Goal: Task Accomplishment & Management: Use online tool/utility

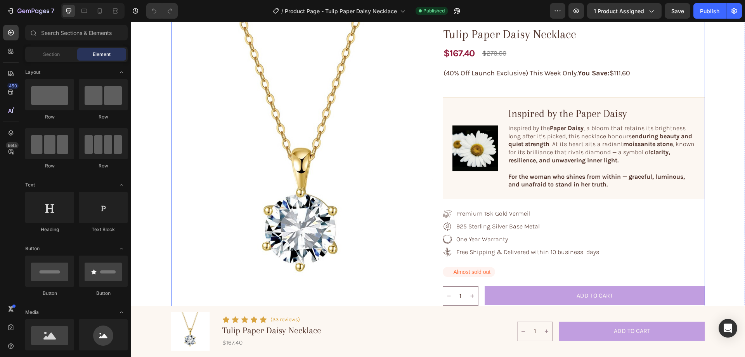
scroll to position [39, 0]
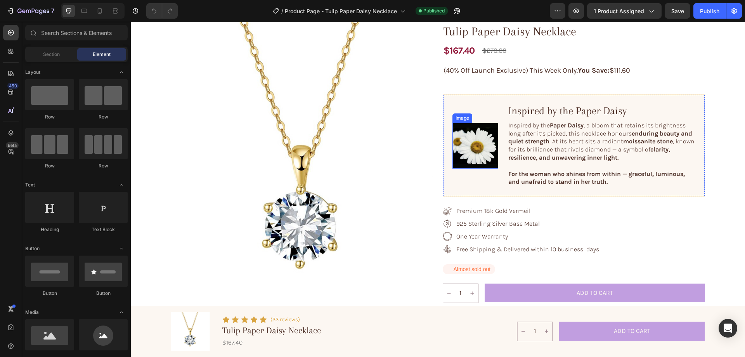
click at [473, 138] on img at bounding box center [476, 146] width 46 height 46
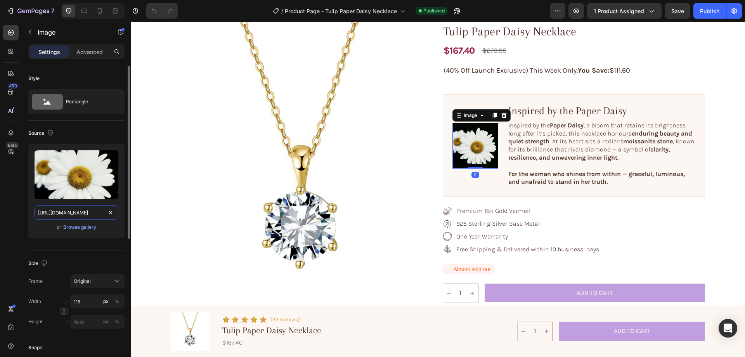
click at [63, 218] on input "[URL][DOMAIN_NAME]" at bounding box center [77, 212] width 84 height 14
click at [77, 224] on div "Browse gallery" at bounding box center [79, 227] width 33 height 7
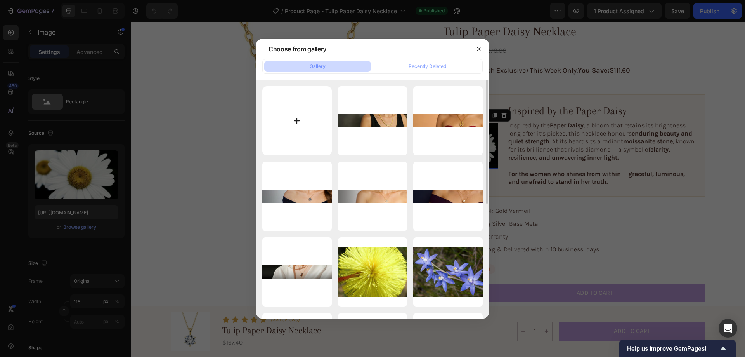
click at [292, 120] on input "file" at bounding box center [296, 120] width 69 height 69
type input "C:\fakepath\gempages_576833410962555488-b96978c0-781c-4cd0-a1f6-66aa83e29f2d-ez…"
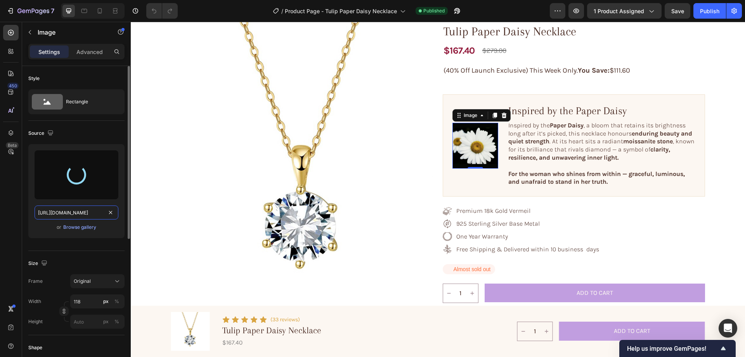
type input "[URL][DOMAIN_NAME]"
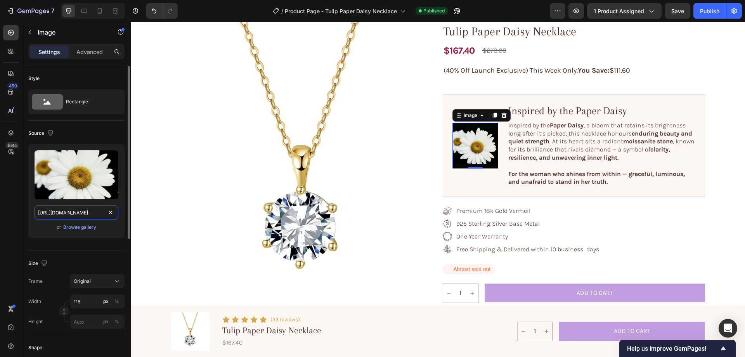
click at [73, 214] on input "[URL][DOMAIN_NAME]" at bounding box center [77, 212] width 84 height 14
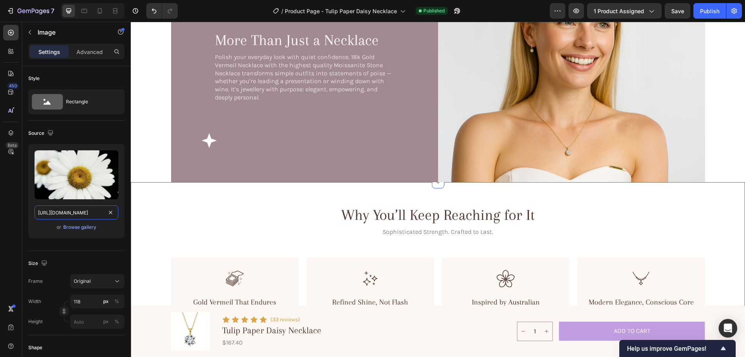
scroll to position [699, 0]
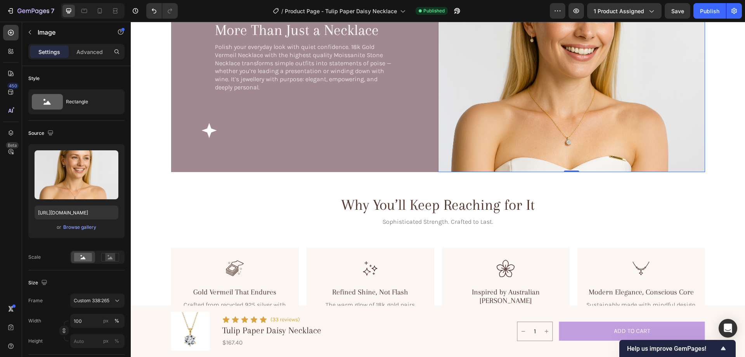
click at [514, 130] on img at bounding box center [571, 66] width 267 height 209
click at [84, 212] on input "[URL][DOMAIN_NAME]" at bounding box center [77, 212] width 84 height 14
click at [81, 227] on div "Browse gallery" at bounding box center [79, 227] width 33 height 7
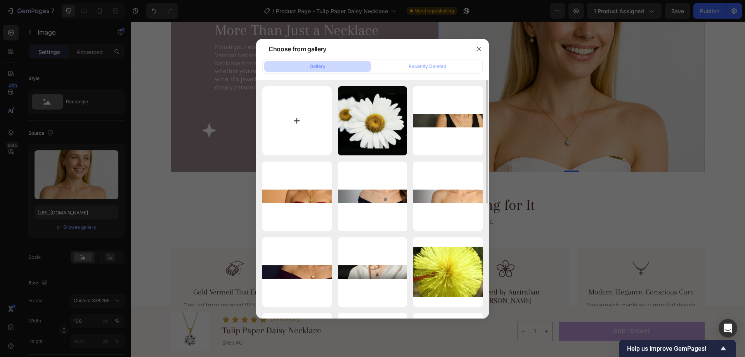
click at [297, 117] on input "file" at bounding box center [296, 120] width 69 height 69
type input "C:\fakepath\gempages_576833410962555488-d4fe0d16-0f9a-4e3f-866d-17377c68b3de-ez…"
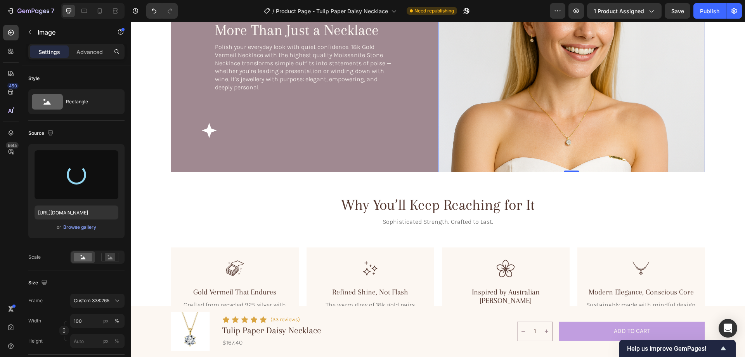
type input "[URL][DOMAIN_NAME]"
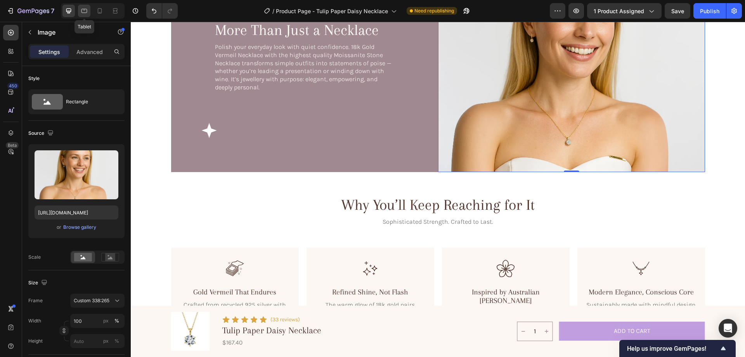
click at [83, 11] on icon at bounding box center [84, 11] width 8 height 8
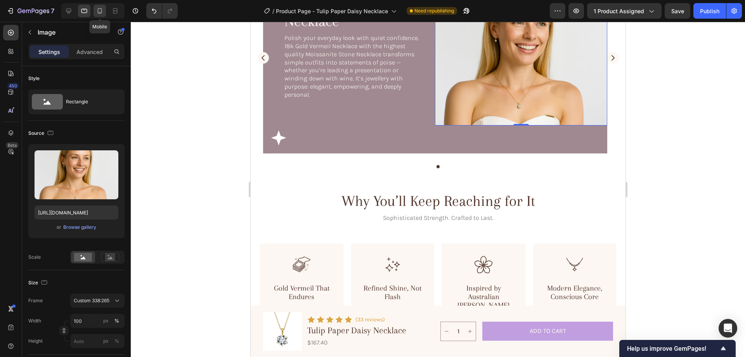
scroll to position [636, 0]
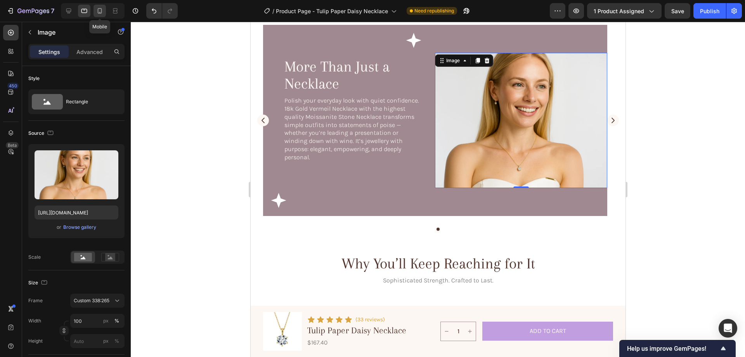
click at [100, 10] on icon at bounding box center [100, 11] width 8 height 8
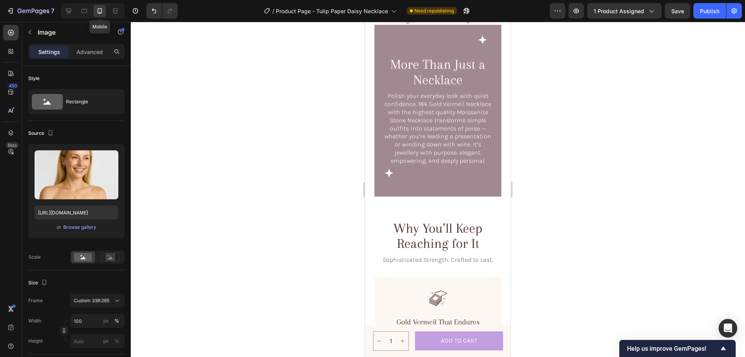
scroll to position [609, 0]
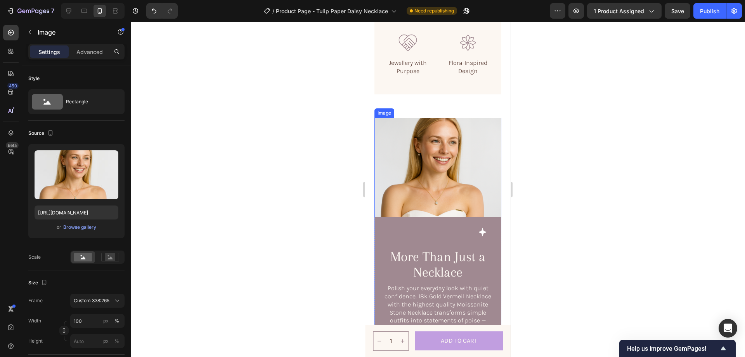
click at [449, 127] on img at bounding box center [438, 167] width 127 height 99
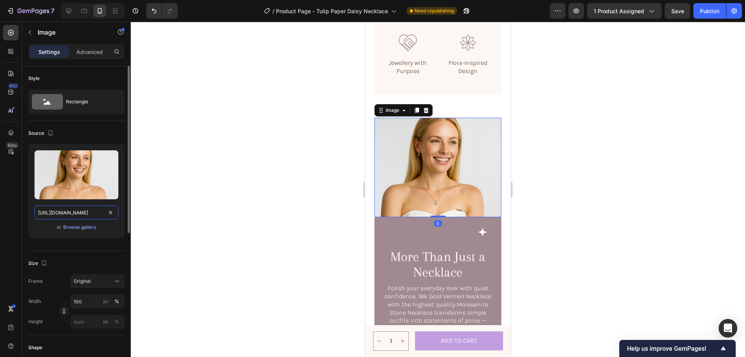
click at [78, 210] on input "[URL][DOMAIN_NAME]" at bounding box center [77, 212] width 84 height 14
click at [88, 227] on div "Browse gallery" at bounding box center [79, 227] width 33 height 7
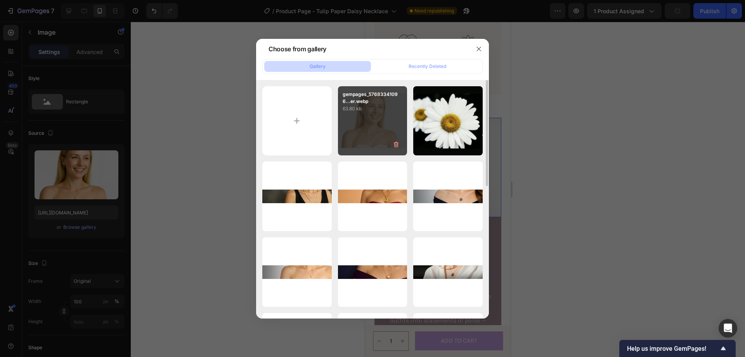
click at [351, 121] on div "gempages_57683341096...er.webp 63.80 kb" at bounding box center [372, 120] width 69 height 69
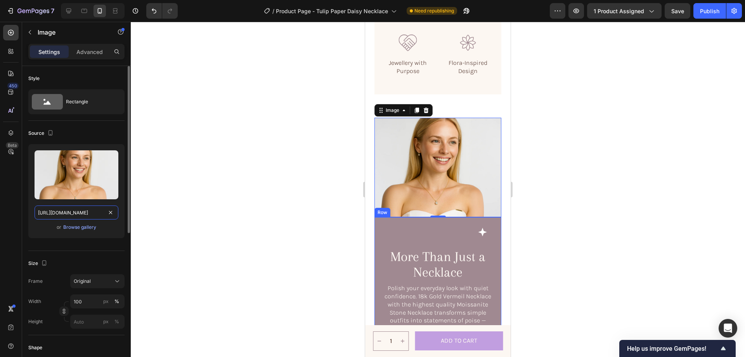
click at [81, 212] on input "[URL][DOMAIN_NAME]" at bounding box center [77, 212] width 84 height 14
click at [66, 9] on icon at bounding box center [68, 11] width 5 height 5
type input "[URL][DOMAIN_NAME]"
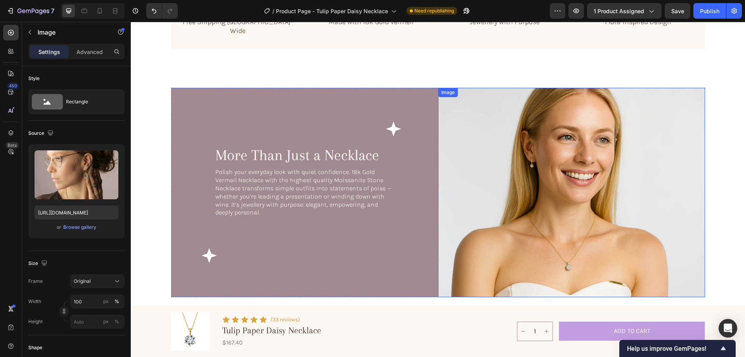
scroll to position [582, 0]
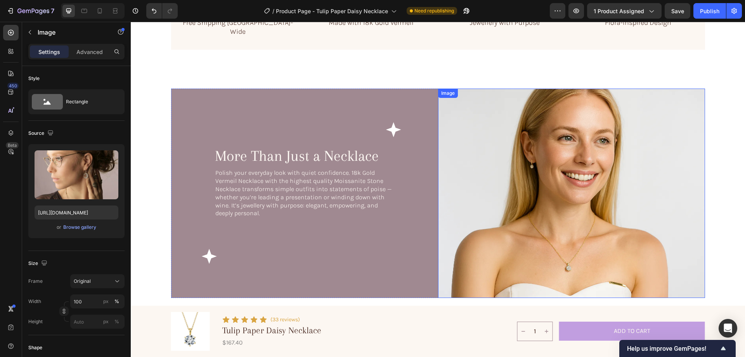
click at [562, 145] on img at bounding box center [571, 192] width 267 height 209
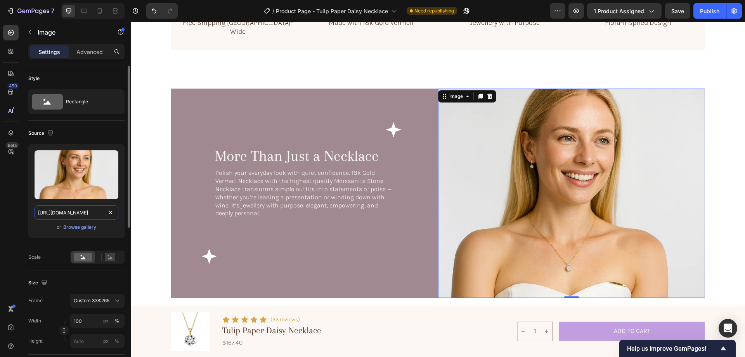
click at [62, 210] on input "[URL][DOMAIN_NAME]" at bounding box center [77, 212] width 84 height 14
click at [100, 9] on icon at bounding box center [100, 11] width 8 height 8
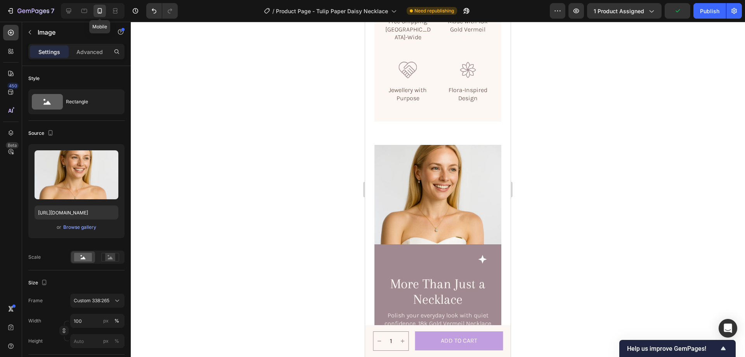
scroll to position [555, 0]
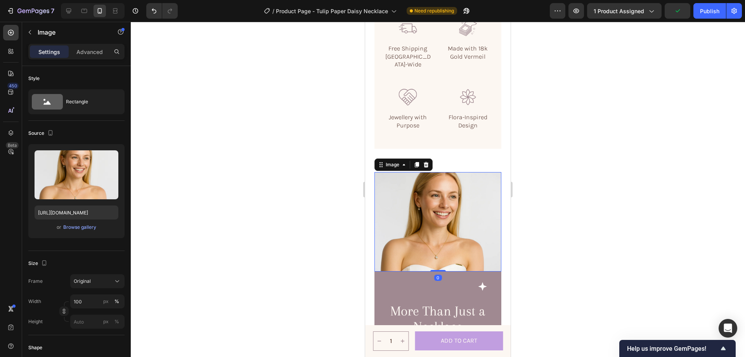
click at [400, 201] on img at bounding box center [438, 221] width 127 height 99
click at [74, 207] on input "[URL][DOMAIN_NAME]" at bounding box center [77, 212] width 84 height 14
click at [68, 11] on icon at bounding box center [68, 11] width 5 height 5
type input "[URL][DOMAIN_NAME]"
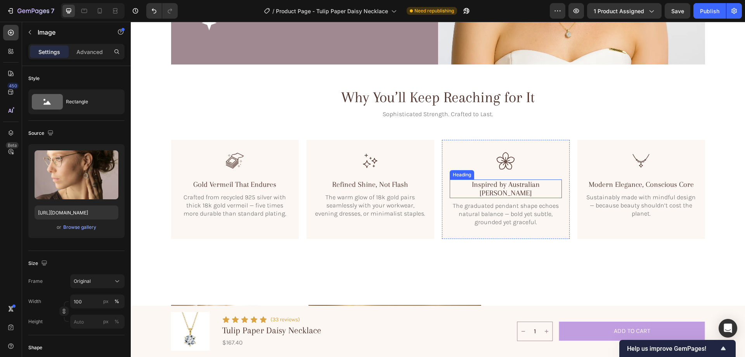
scroll to position [1000, 0]
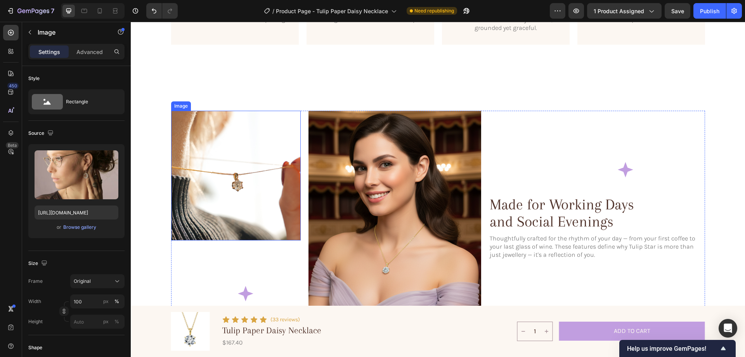
click at [253, 161] on img at bounding box center [236, 176] width 130 height 130
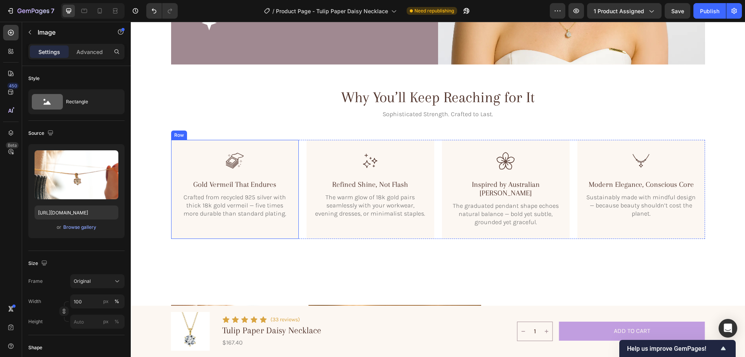
scroll to position [1039, 0]
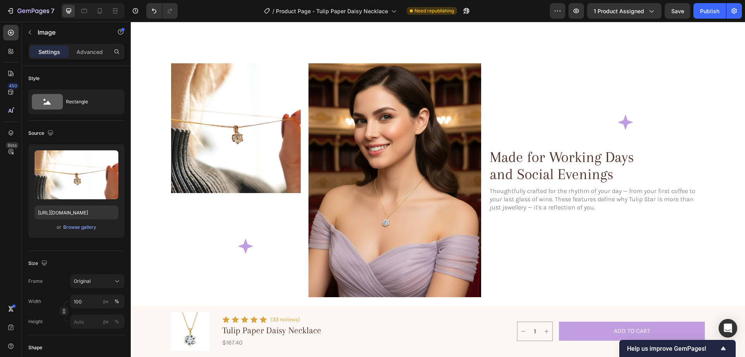
click at [233, 129] on img at bounding box center [236, 128] width 130 height 130
click at [92, 210] on input "[URL][DOMAIN_NAME]" at bounding box center [77, 212] width 84 height 14
click at [233, 109] on img at bounding box center [236, 128] width 130 height 130
click at [76, 229] on div "Browse gallery" at bounding box center [79, 227] width 33 height 7
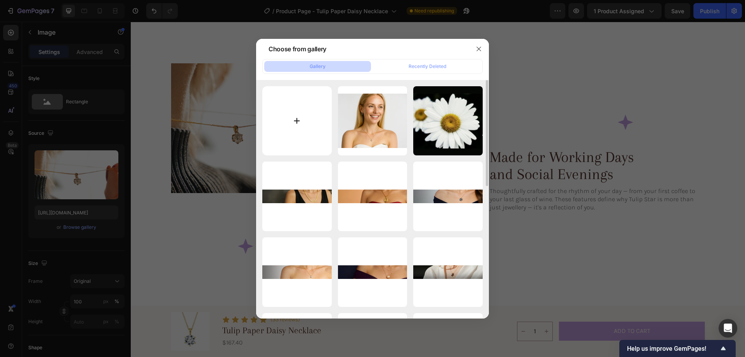
click at [293, 120] on input "file" at bounding box center [296, 120] width 69 height 69
type input "C:\fakepath\gempages_576833410962555488-7067c143-9bbc-4241-b47d-295682d8007e-ez…"
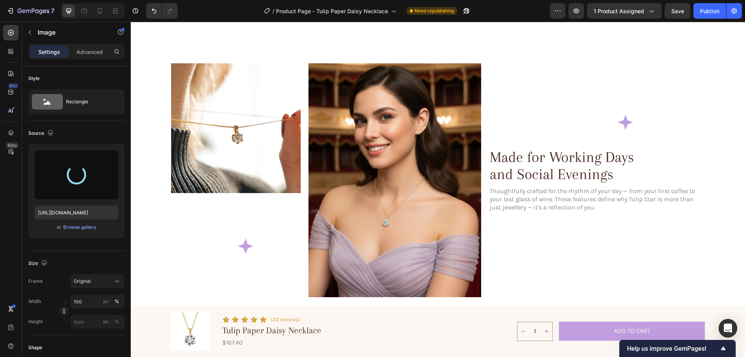
type input "[URL][DOMAIN_NAME]"
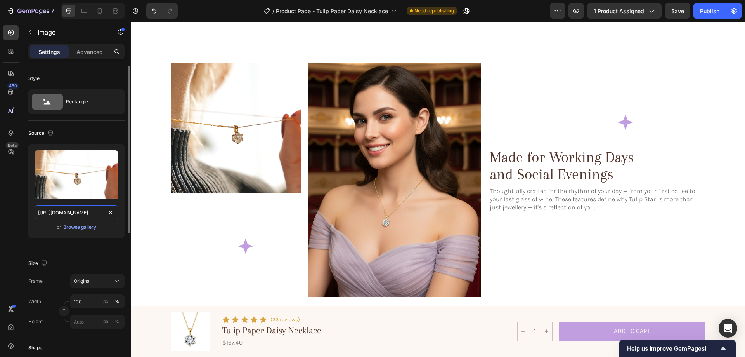
click at [52, 211] on input "[URL][DOMAIN_NAME]" at bounding box center [77, 212] width 84 height 14
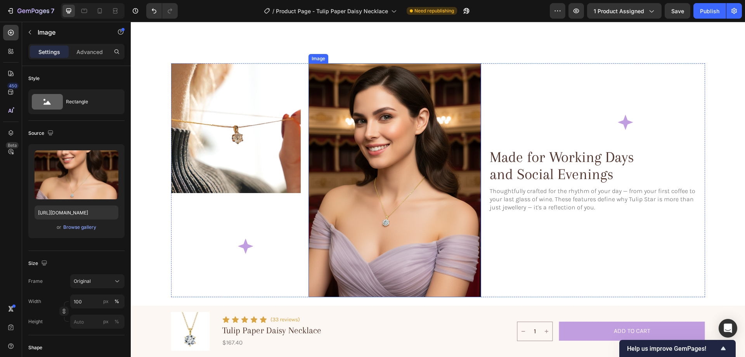
click at [395, 182] on img at bounding box center [395, 180] width 173 height 234
click at [78, 214] on input "[URL][DOMAIN_NAME]" at bounding box center [77, 212] width 84 height 14
click at [412, 116] on img at bounding box center [395, 180] width 173 height 234
click at [73, 228] on div "Browse gallery" at bounding box center [79, 227] width 33 height 7
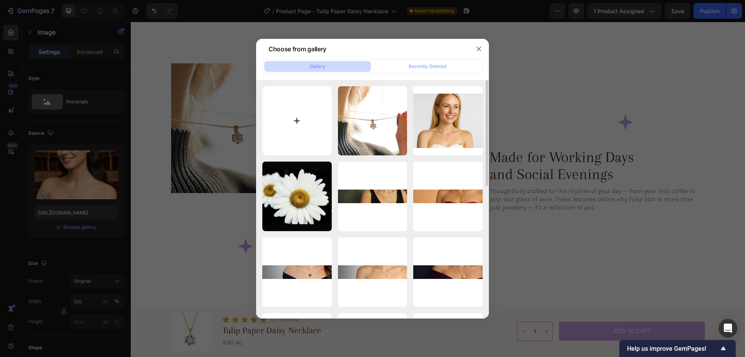
click at [301, 115] on input "file" at bounding box center [296, 120] width 69 height 69
type input "C:\fakepath\gempages_576833410962555488-d6770450-1977-4f51-a650-6b727c1236ec-ez…"
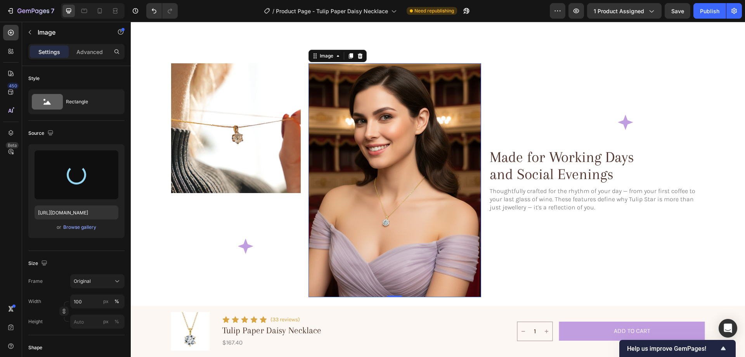
type input "[URL][DOMAIN_NAME]"
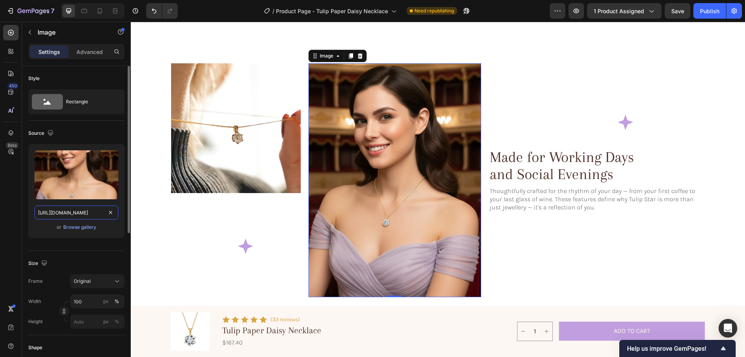
click at [78, 212] on input "[URL][DOMAIN_NAME]" at bounding box center [77, 212] width 84 height 14
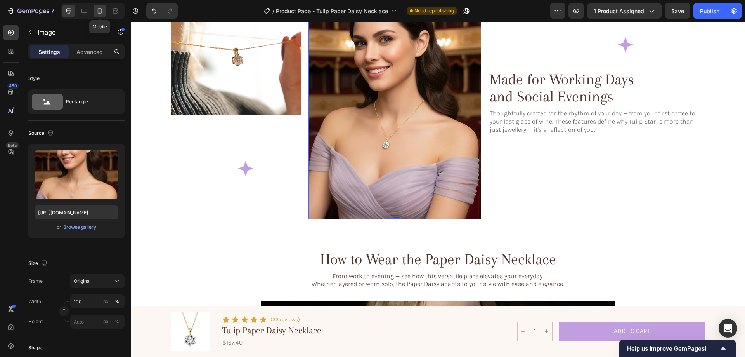
click at [99, 6] on div at bounding box center [100, 11] width 12 height 12
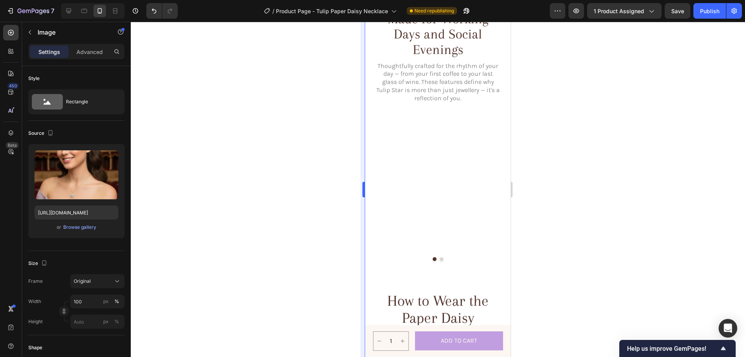
scroll to position [1089, 0]
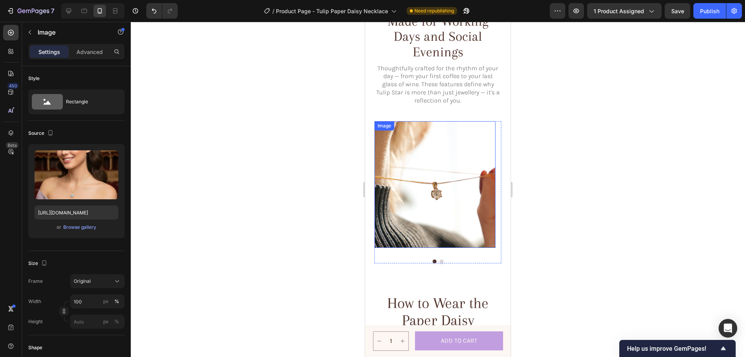
click at [409, 199] on img at bounding box center [435, 184] width 121 height 127
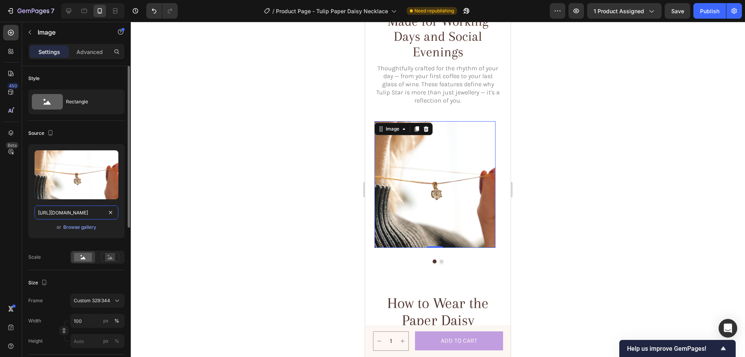
click at [79, 212] on input "[URL][DOMAIN_NAME]" at bounding box center [77, 212] width 84 height 14
click at [76, 228] on div "Browse gallery" at bounding box center [79, 227] width 33 height 7
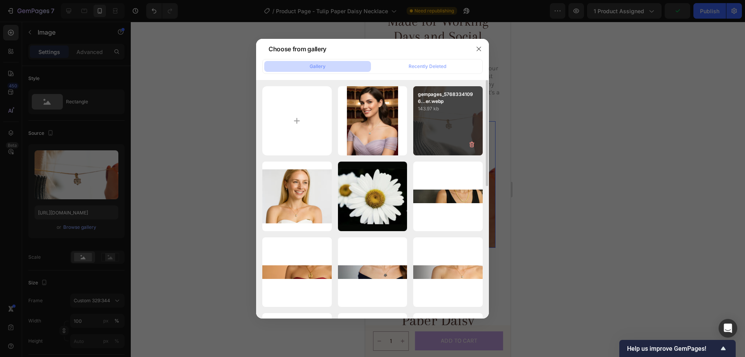
click at [418, 121] on div "gempages_57683341096...er.webp 143.97 kb" at bounding box center [447, 120] width 69 height 69
type input "[URL][DOMAIN_NAME]"
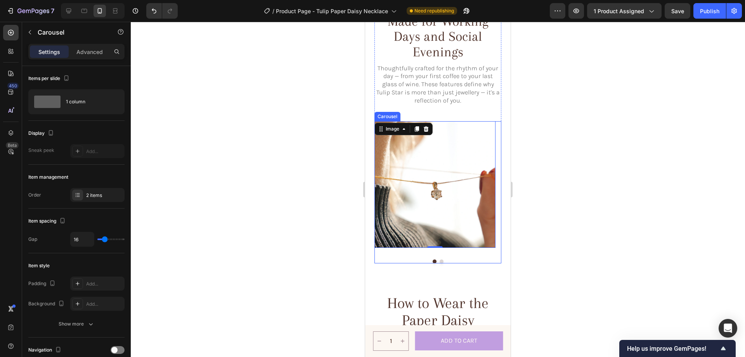
click at [438, 262] on div "Image 0 Image Carousel" at bounding box center [438, 192] width 127 height 142
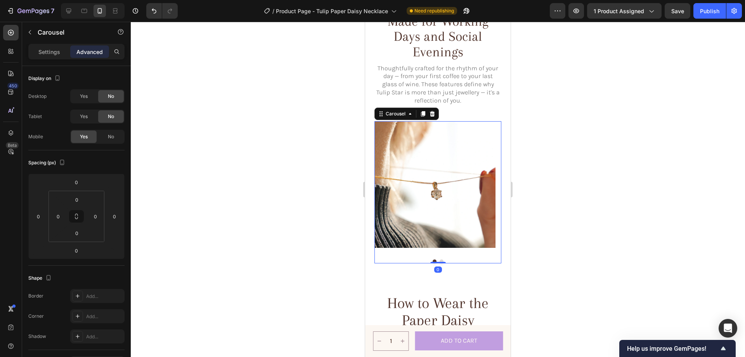
click at [440, 260] on button "Dot" at bounding box center [442, 261] width 4 height 4
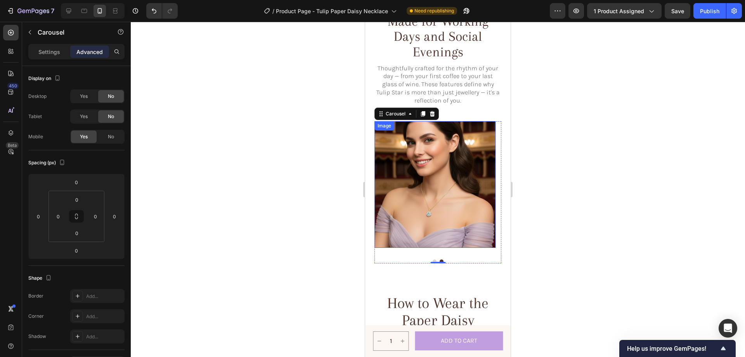
click at [458, 207] on img at bounding box center [435, 184] width 121 height 127
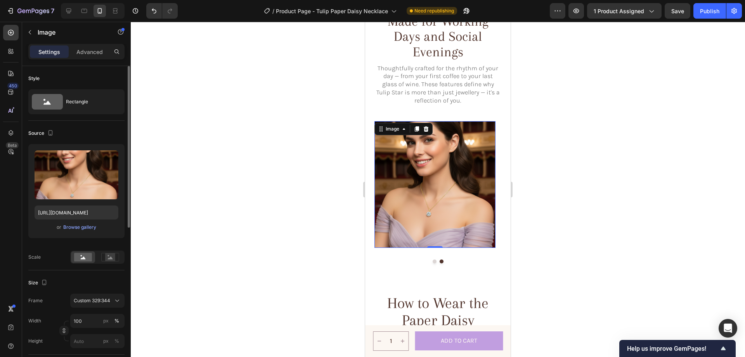
click at [73, 221] on div "Upload Image [URL][DOMAIN_NAME] or Browse gallery" at bounding box center [76, 191] width 96 height 94
click at [73, 224] on div "Browse gallery" at bounding box center [79, 227] width 33 height 7
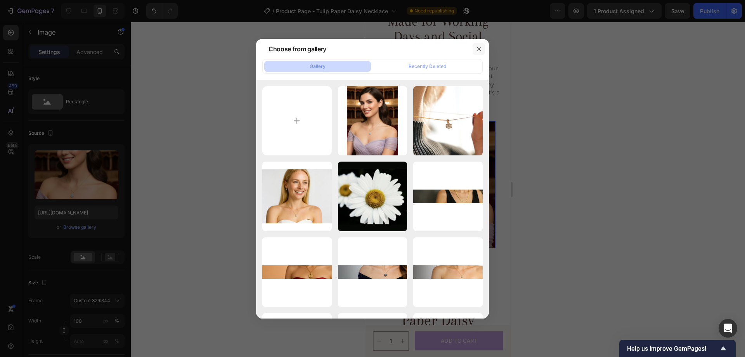
click at [481, 45] on button "button" at bounding box center [479, 49] width 12 height 12
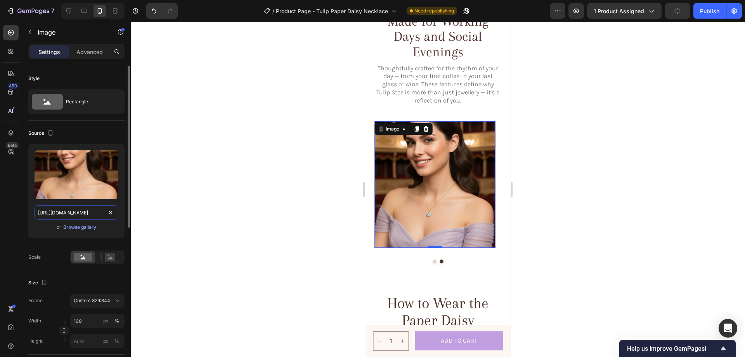
click at [58, 213] on input "[URL][DOMAIN_NAME]" at bounding box center [77, 212] width 84 height 14
click at [448, 192] on img at bounding box center [435, 184] width 121 height 127
click at [87, 220] on div "Upload Image [URL][DOMAIN_NAME] or Browse gallery" at bounding box center [76, 191] width 96 height 94
click at [81, 225] on div "Browse gallery" at bounding box center [79, 227] width 33 height 7
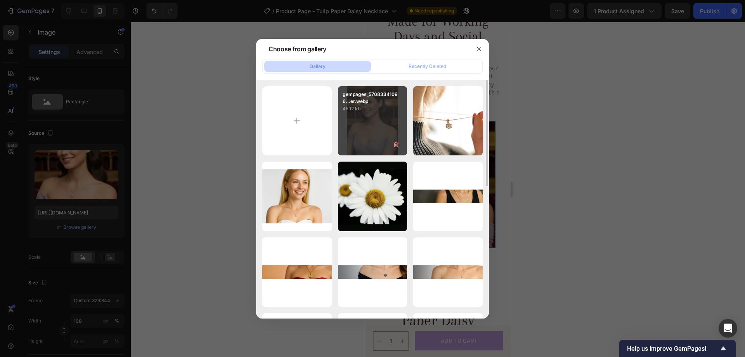
click at [361, 109] on p "45.12 kb" at bounding box center [373, 109] width 60 height 8
type input "[URL][DOMAIN_NAME]"
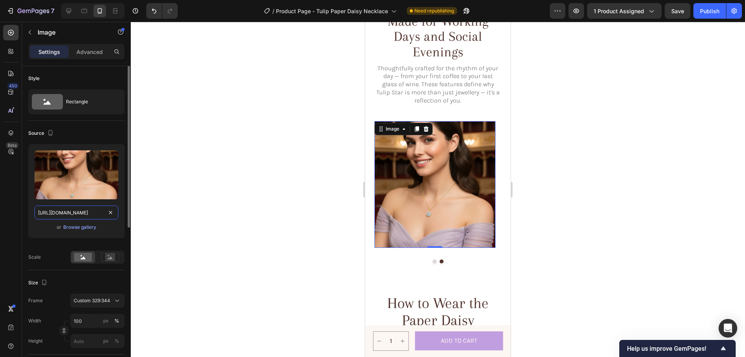
click at [61, 208] on input "[URL][DOMAIN_NAME]" at bounding box center [77, 212] width 84 height 14
click at [579, 200] on div at bounding box center [438, 189] width 614 height 335
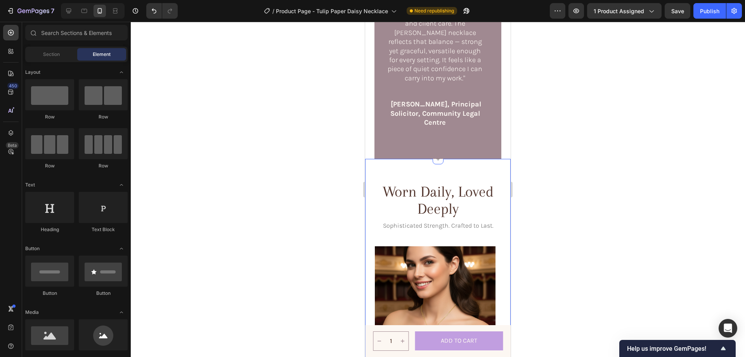
scroll to position [1788, 0]
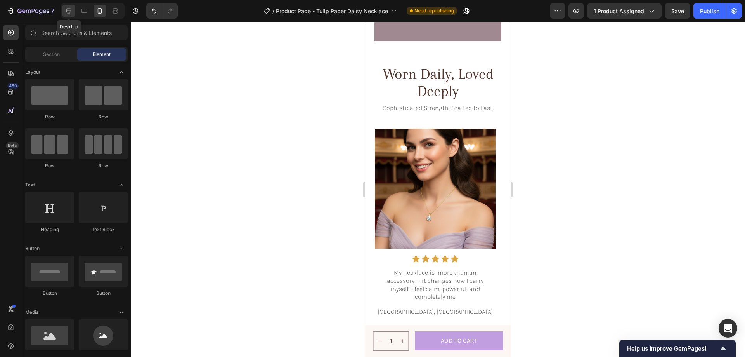
click at [66, 7] on icon at bounding box center [69, 11] width 8 height 8
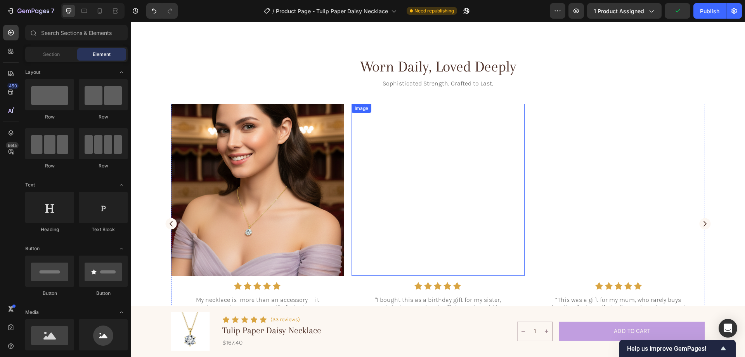
scroll to position [1788, 0]
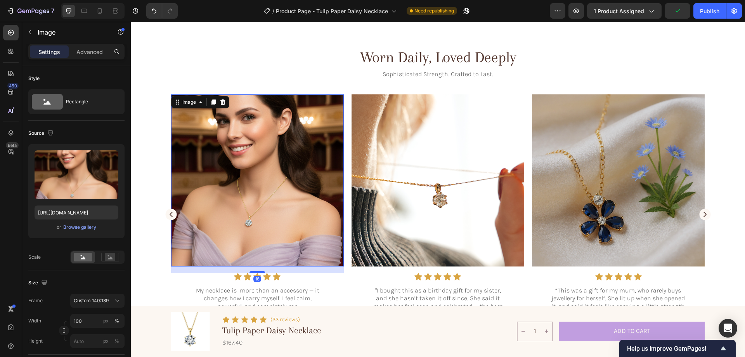
click at [239, 170] on img at bounding box center [257, 180] width 173 height 172
click at [66, 210] on input "[URL][DOMAIN_NAME]" at bounding box center [77, 212] width 84 height 14
click at [102, 7] on icon at bounding box center [100, 11] width 8 height 8
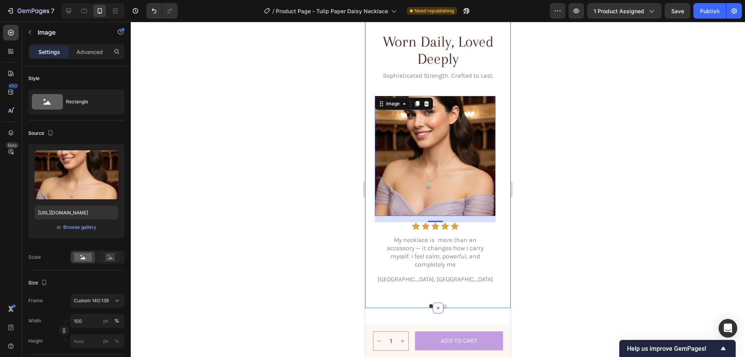
scroll to position [1835, 0]
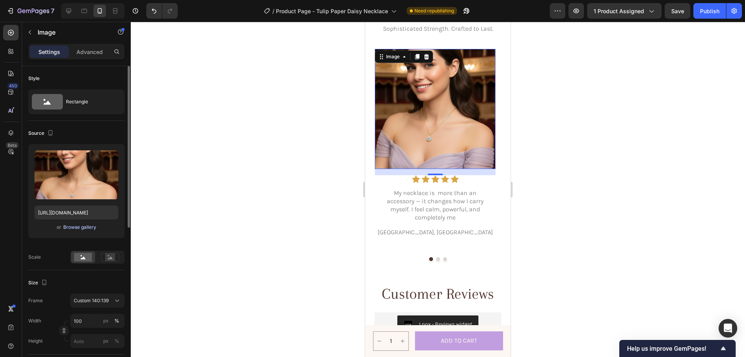
click at [71, 226] on div "Browse gallery" at bounding box center [79, 227] width 33 height 7
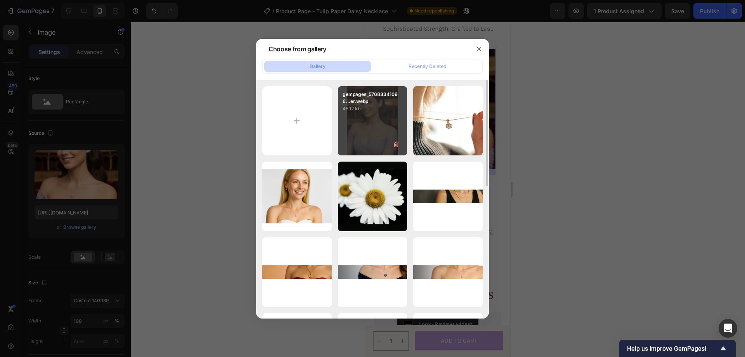
click at [368, 128] on div "gempages_57683341096...er.webp 45.12 kb" at bounding box center [372, 120] width 69 height 69
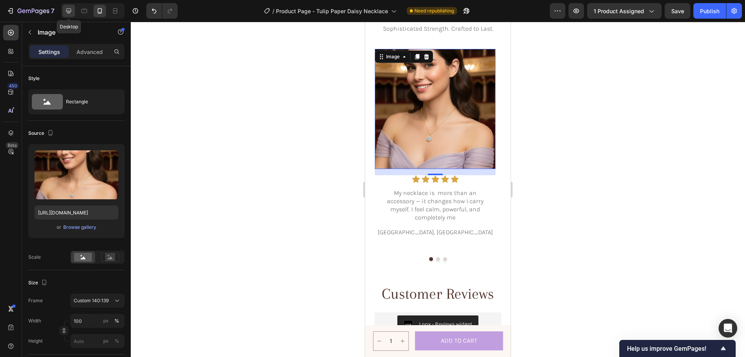
click at [71, 12] on icon at bounding box center [69, 11] width 8 height 8
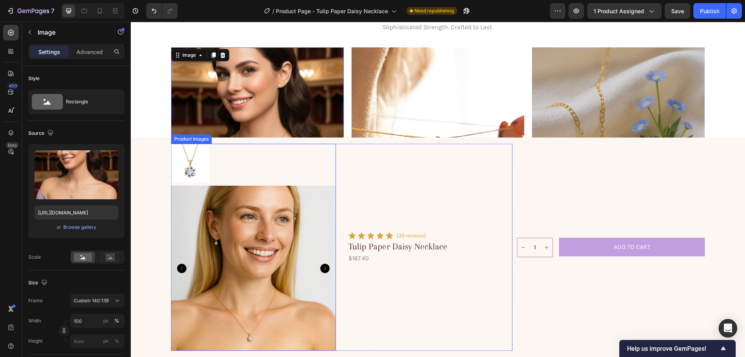
scroll to position [1833, 0]
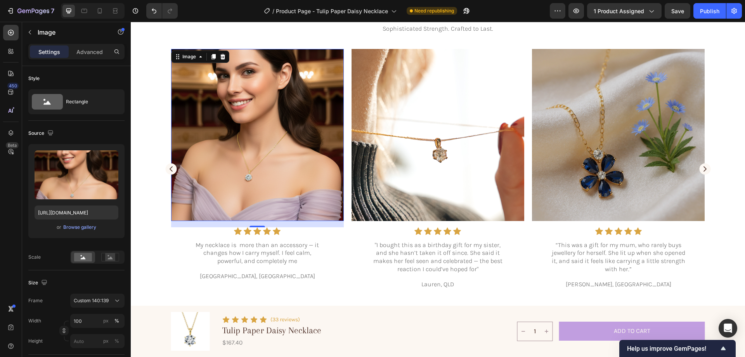
click at [235, 148] on img at bounding box center [257, 135] width 173 height 172
click at [75, 218] on input "[URL][DOMAIN_NAME]" at bounding box center [77, 212] width 84 height 14
click at [83, 222] on div "Upload Image [URL][DOMAIN_NAME] or Browse gallery" at bounding box center [76, 191] width 96 height 94
click at [69, 228] on div "Browse gallery" at bounding box center [79, 227] width 33 height 7
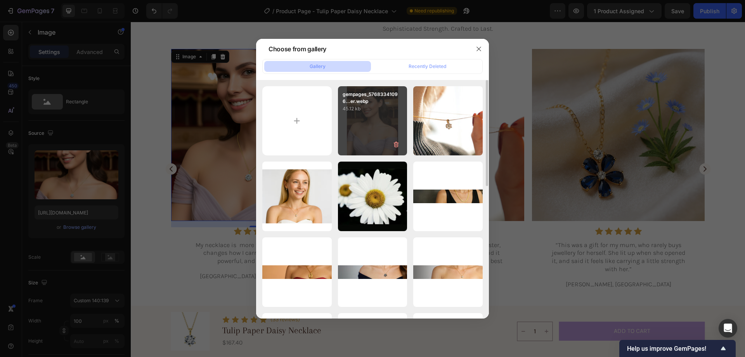
click at [347, 128] on div "gempages_57683341096...er.webp 45.12 kb" at bounding box center [372, 120] width 69 height 69
type input "[URL][DOMAIN_NAME]"
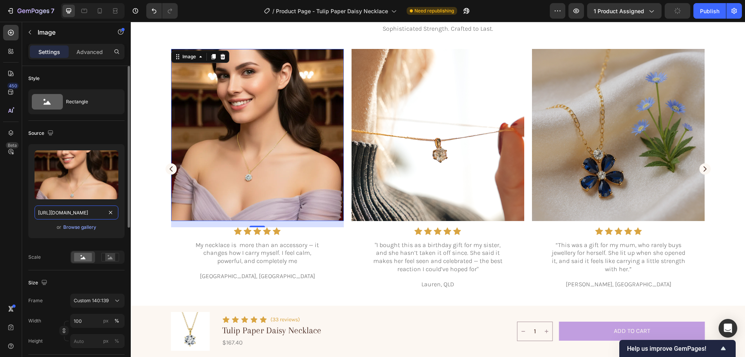
click at [86, 211] on input "[URL][DOMAIN_NAME]" at bounding box center [77, 212] width 84 height 14
click at [98, 9] on icon at bounding box center [100, 10] width 4 height 5
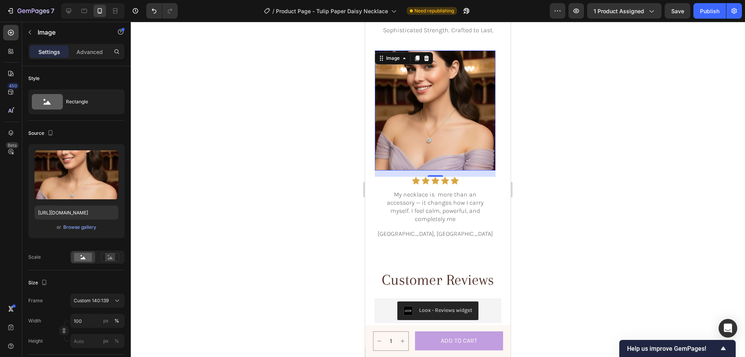
scroll to position [1835, 0]
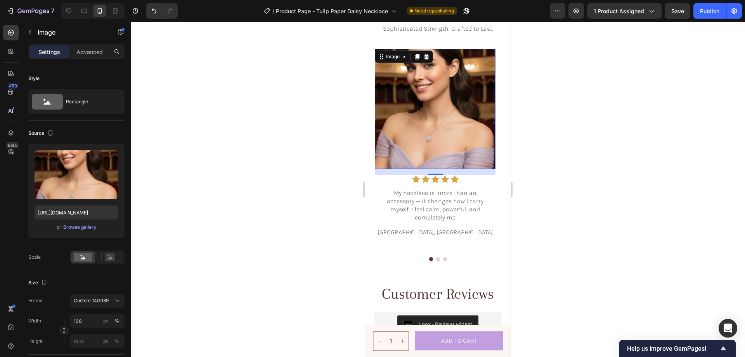
click at [427, 140] on img at bounding box center [435, 109] width 121 height 120
click at [78, 213] on input "[URL][DOMAIN_NAME]" at bounding box center [77, 212] width 84 height 14
click at [68, 9] on icon at bounding box center [69, 11] width 8 height 8
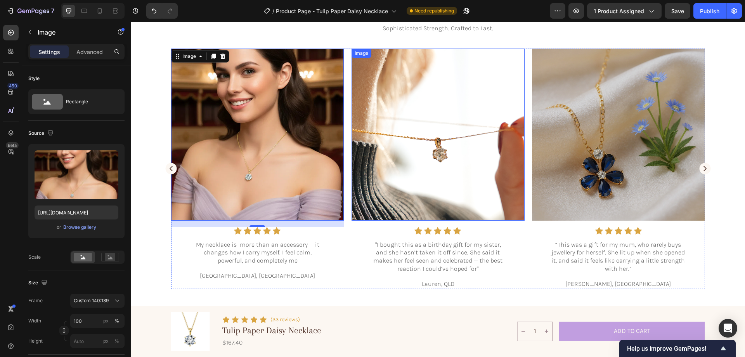
scroll to position [1833, 0]
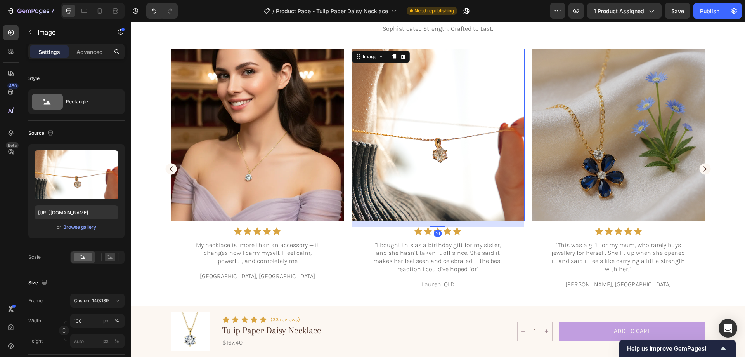
click at [406, 156] on img at bounding box center [438, 135] width 173 height 172
click at [71, 212] on input "[URL][DOMAIN_NAME]" at bounding box center [77, 212] width 84 height 14
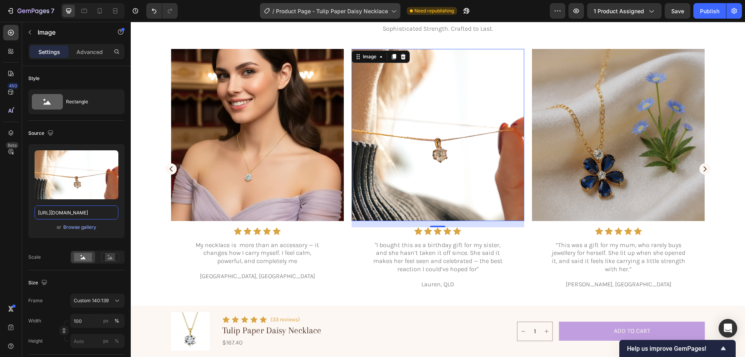
scroll to position [0, 0]
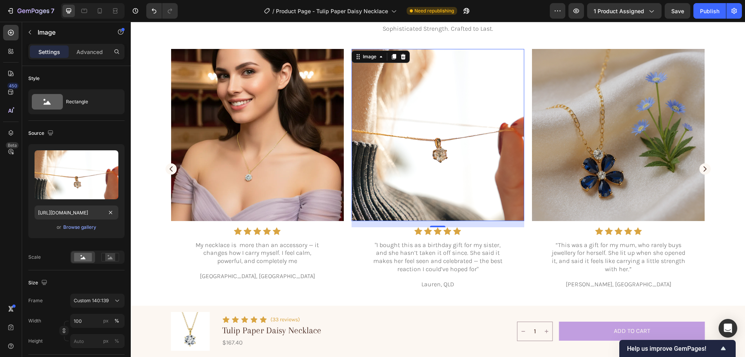
click at [406, 176] on img at bounding box center [438, 135] width 173 height 172
click at [78, 228] on div "Browse gallery" at bounding box center [79, 227] width 33 height 7
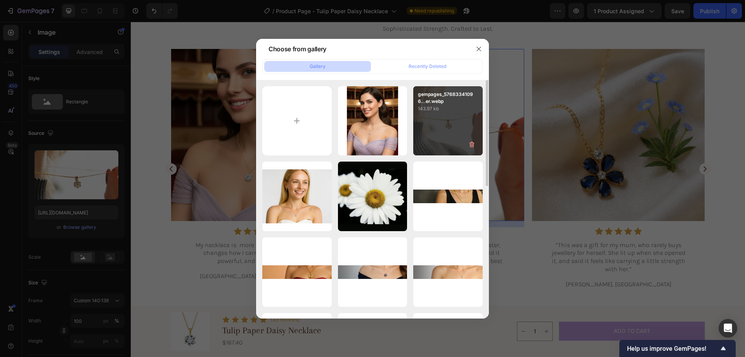
click at [428, 119] on div "gempages_57683341096...er.webp 143.97 kb" at bounding box center [447, 120] width 69 height 69
type input "[URL][DOMAIN_NAME]"
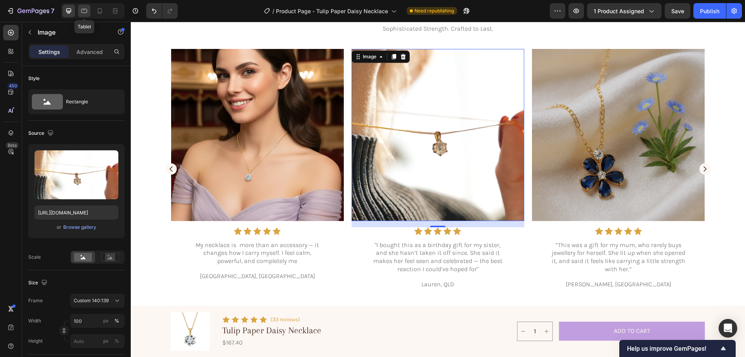
click at [81, 10] on icon at bounding box center [84, 11] width 8 height 8
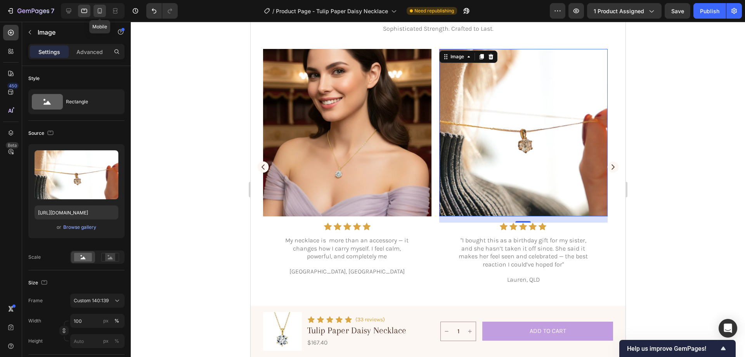
click at [105, 9] on div at bounding box center [100, 11] width 12 height 12
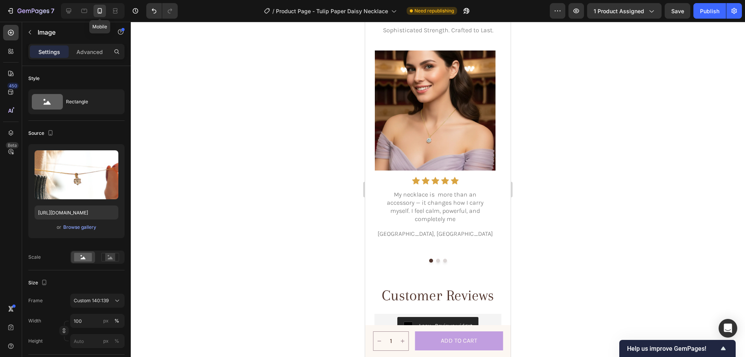
scroll to position [1835, 0]
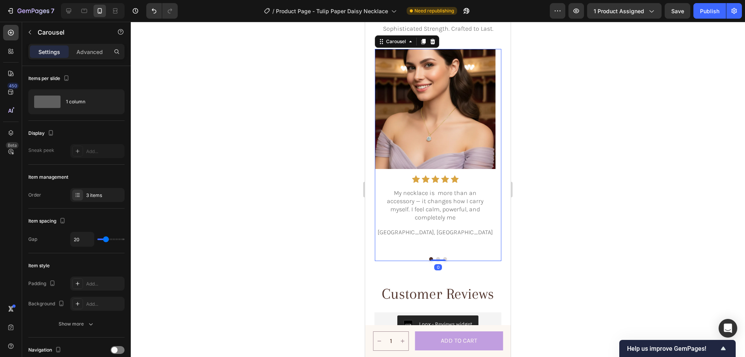
click at [436, 258] on button "Dot" at bounding box center [438, 259] width 4 height 4
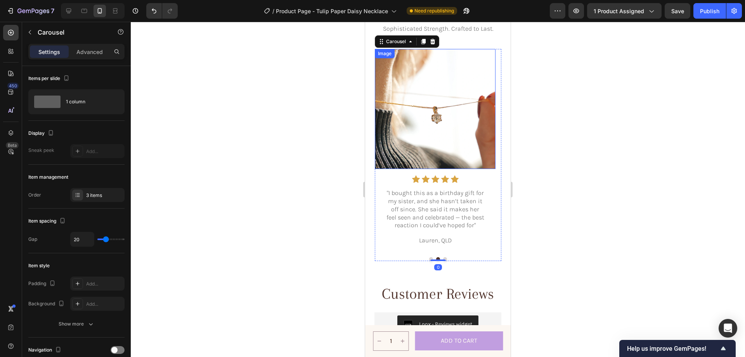
click at [430, 142] on img at bounding box center [435, 109] width 121 height 120
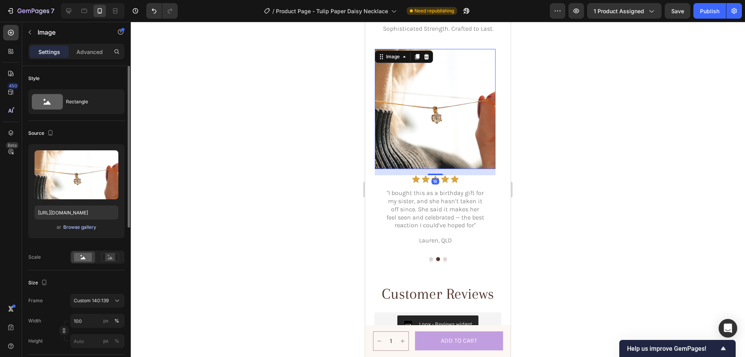
click at [80, 227] on div "Browse gallery" at bounding box center [79, 227] width 33 height 7
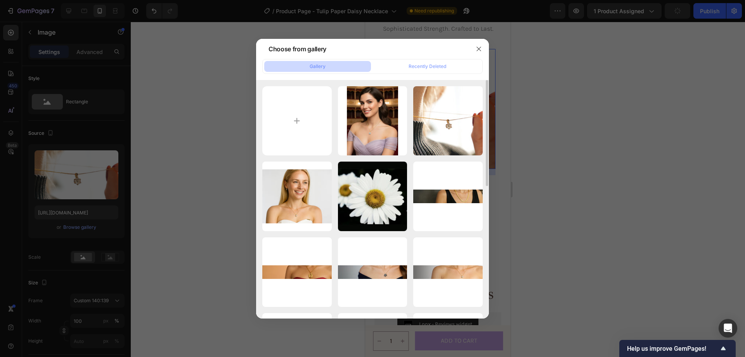
drag, startPoint x: 479, startPoint y: 43, endPoint x: 258, endPoint y: 123, distance: 234.7
click at [478, 43] on button "button" at bounding box center [479, 49] width 12 height 12
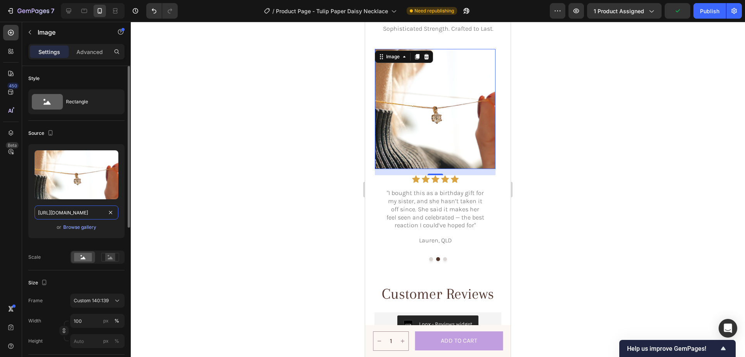
click at [53, 217] on input "[URL][DOMAIN_NAME]" at bounding box center [77, 212] width 84 height 14
click at [69, 9] on icon at bounding box center [68, 11] width 5 height 5
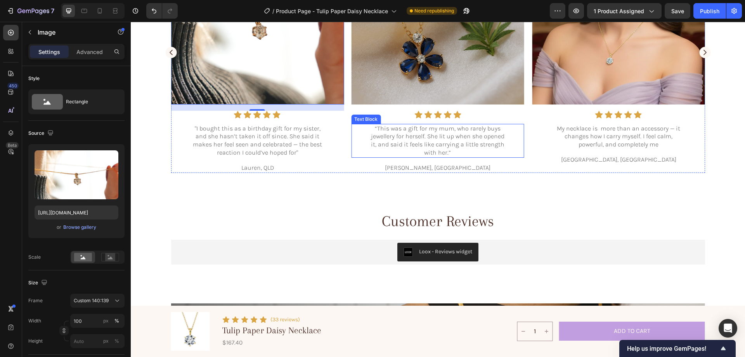
scroll to position [1795, 0]
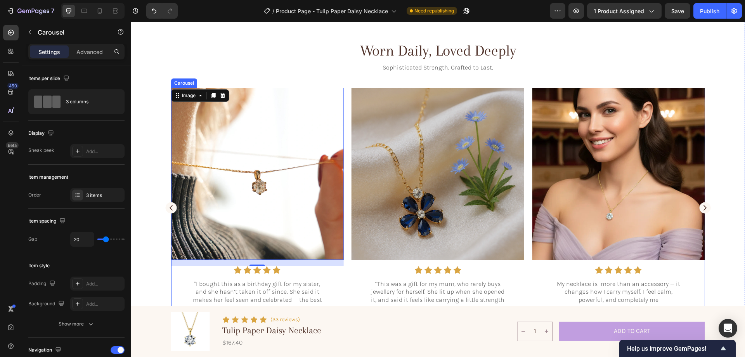
click at [700, 206] on rect "Carousel Next Arrow" at bounding box center [704, 207] width 11 height 11
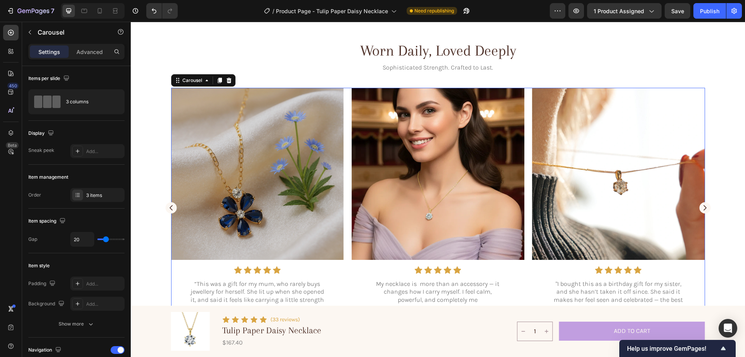
click at [700, 206] on rect "Carousel Next Arrow" at bounding box center [704, 207] width 11 height 11
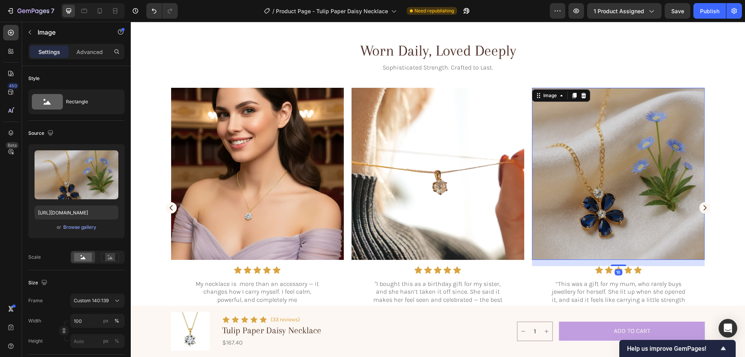
click at [586, 188] on img at bounding box center [618, 174] width 173 height 172
click at [81, 213] on input "[URL][DOMAIN_NAME]" at bounding box center [77, 212] width 84 height 14
click at [598, 156] on img at bounding box center [618, 174] width 173 height 172
click at [86, 228] on div "Browse gallery" at bounding box center [79, 227] width 33 height 7
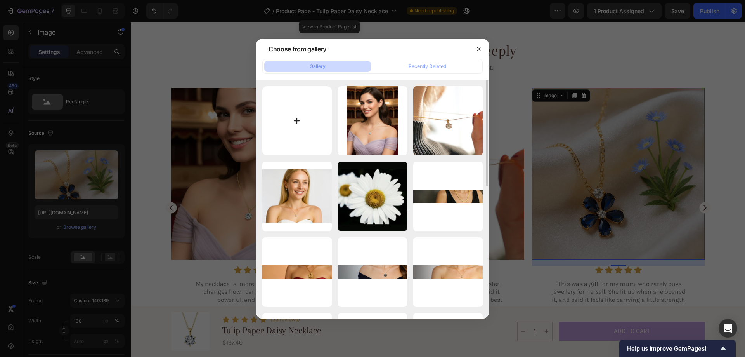
click at [303, 124] on input "file" at bounding box center [296, 120] width 69 height 69
type input "C:\fakepath\gempages_576833410962555488-c8712775-f1c3-4abe-a6a6-b7ed80d4302e-ez…"
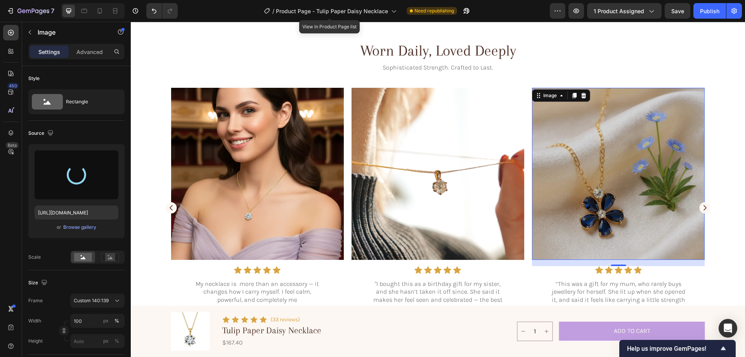
type input "[URL][DOMAIN_NAME]"
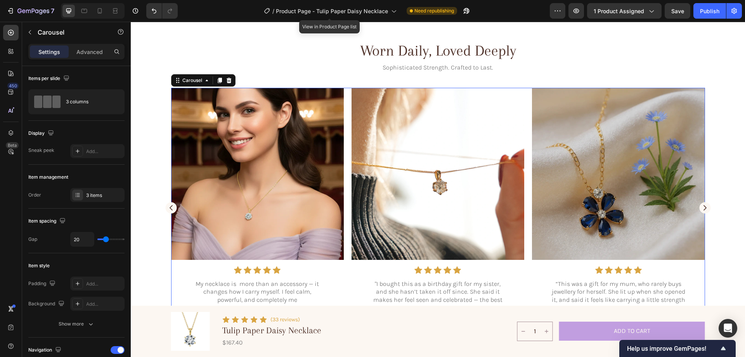
click at [704, 209] on rect "Carousel Next Arrow" at bounding box center [704, 207] width 11 height 11
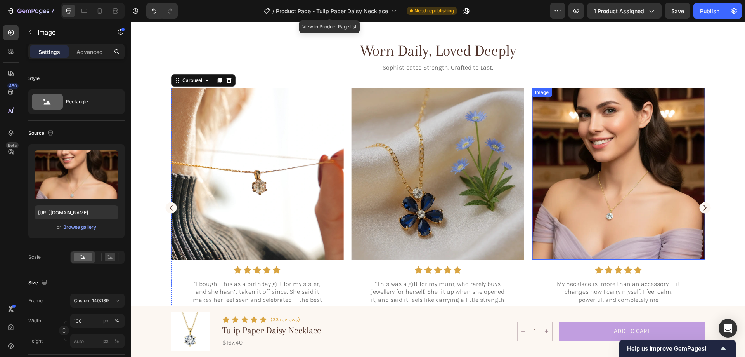
click at [594, 190] on img at bounding box center [618, 174] width 173 height 172
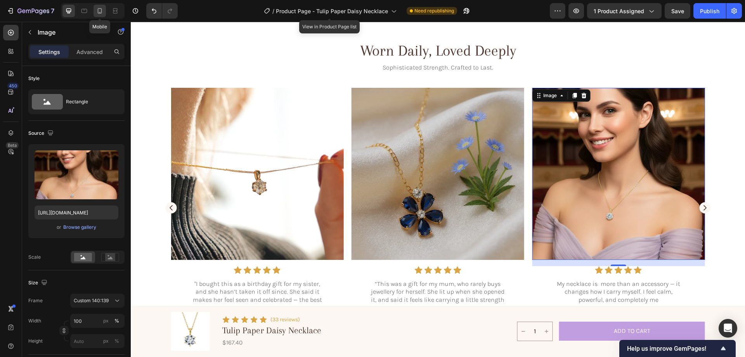
click at [96, 14] on icon at bounding box center [100, 11] width 8 height 8
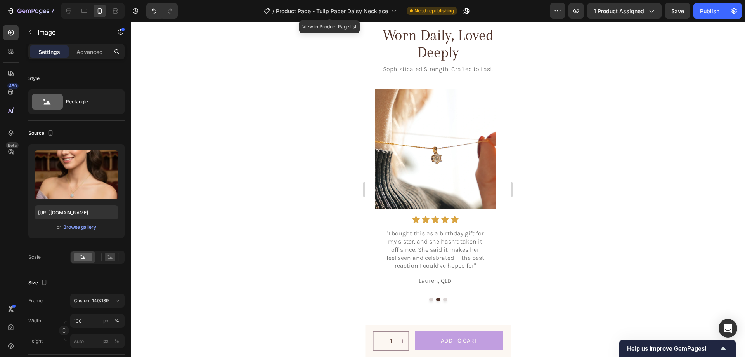
scroll to position [1835, 0]
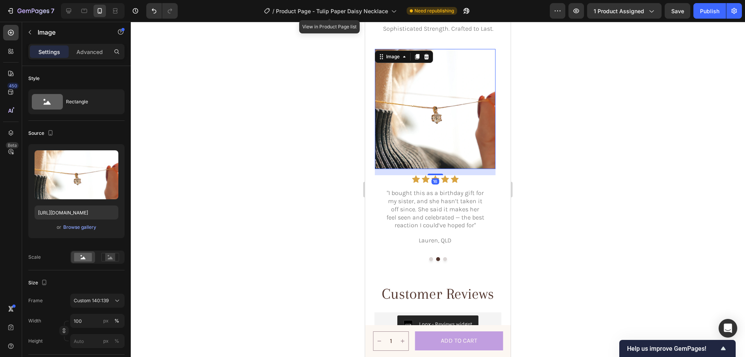
click at [426, 115] on img at bounding box center [435, 109] width 121 height 120
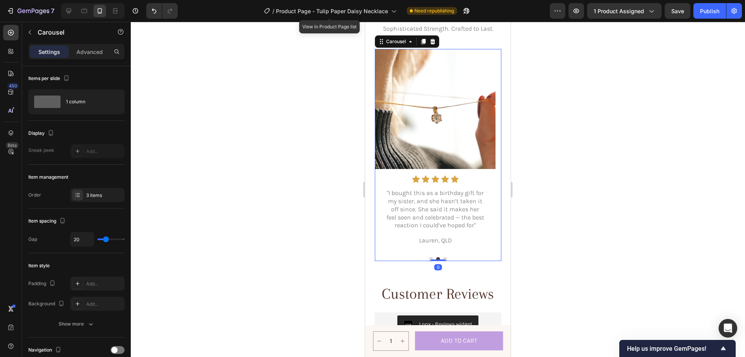
click at [427, 260] on div "Image Icon Icon Icon Icon Icon Icon List My necklace is more than an accessory …" at bounding box center [438, 155] width 127 height 212
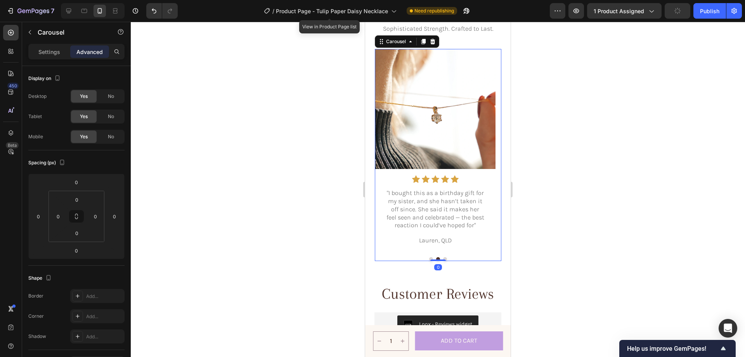
click at [429, 258] on button "Dot" at bounding box center [431, 259] width 4 height 4
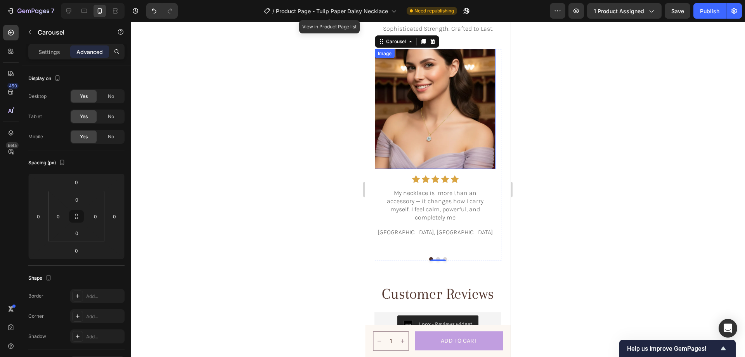
click at [406, 125] on img at bounding box center [435, 109] width 121 height 120
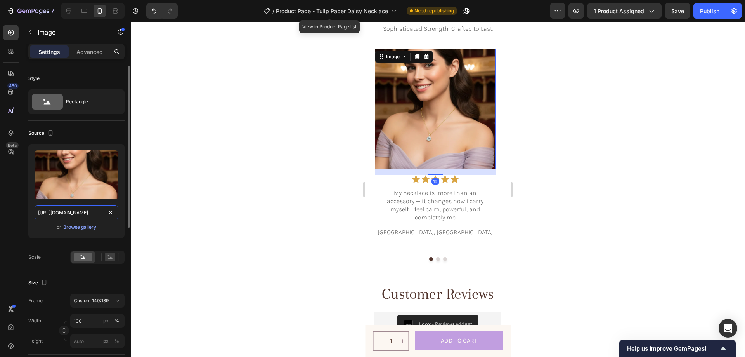
click at [94, 213] on input "[URL][DOMAIN_NAME]" at bounding box center [77, 212] width 84 height 14
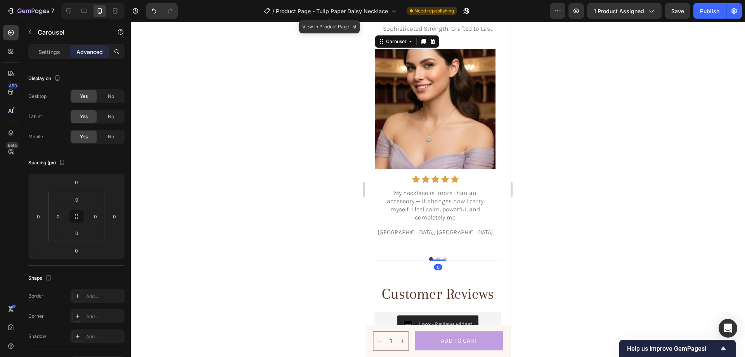
click at [436, 259] on button "Dot" at bounding box center [438, 259] width 4 height 4
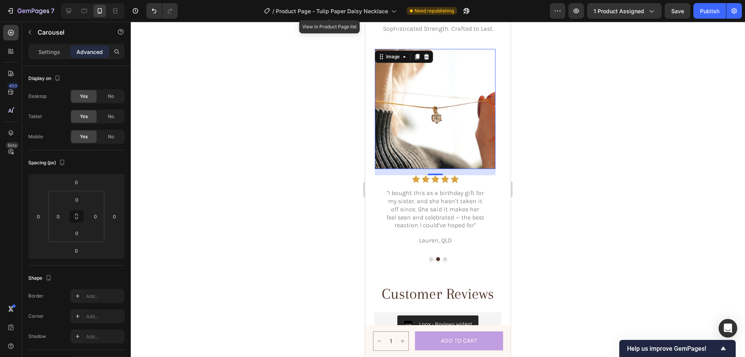
click at [449, 126] on img at bounding box center [435, 109] width 121 height 120
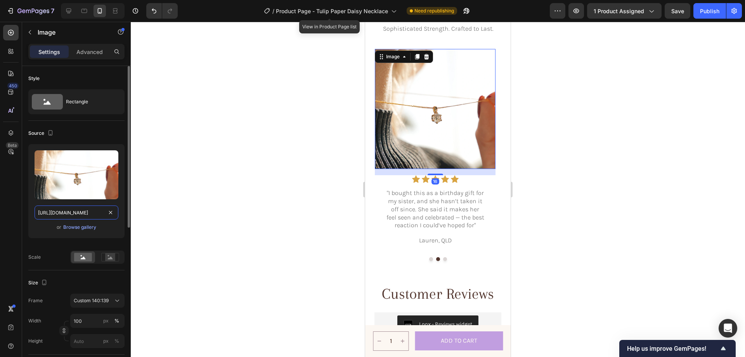
click at [83, 214] on input "[URL][DOMAIN_NAME]" at bounding box center [77, 212] width 84 height 14
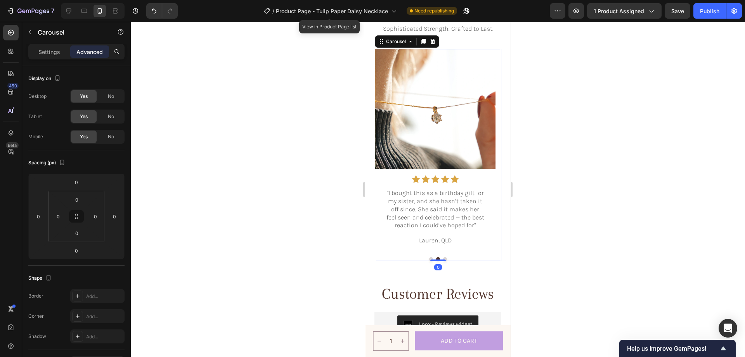
click at [443, 260] on div "Image Icon Icon Icon Icon Icon Icon List My necklace is more than an accessory …" at bounding box center [438, 155] width 127 height 212
click at [443, 258] on button "Dot" at bounding box center [445, 259] width 4 height 4
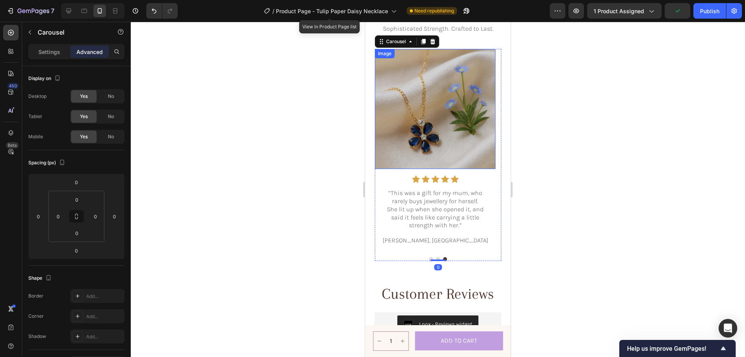
click at [455, 149] on img at bounding box center [435, 109] width 121 height 120
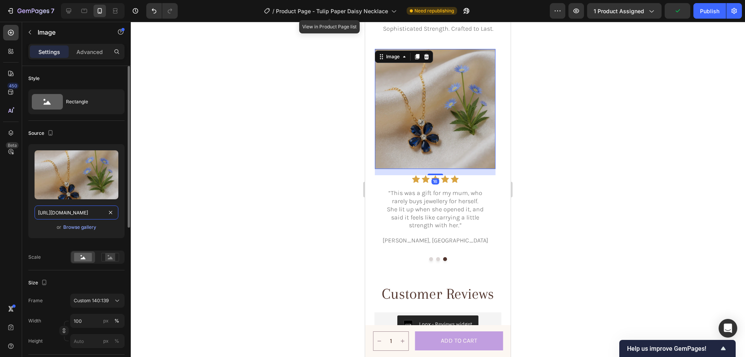
click at [84, 213] on input "[URL][DOMAIN_NAME]" at bounding box center [77, 212] width 84 height 14
click at [593, 170] on div at bounding box center [438, 189] width 614 height 335
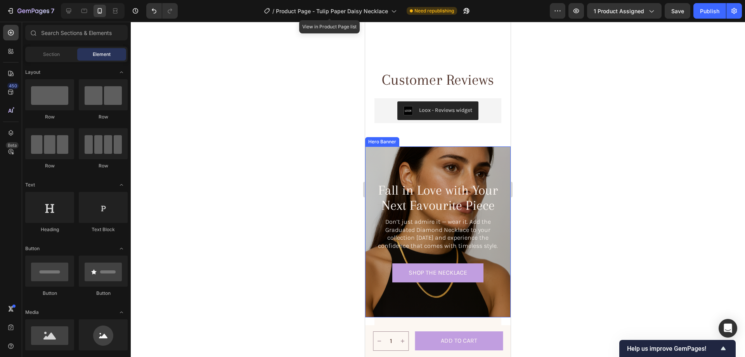
scroll to position [2107, 0]
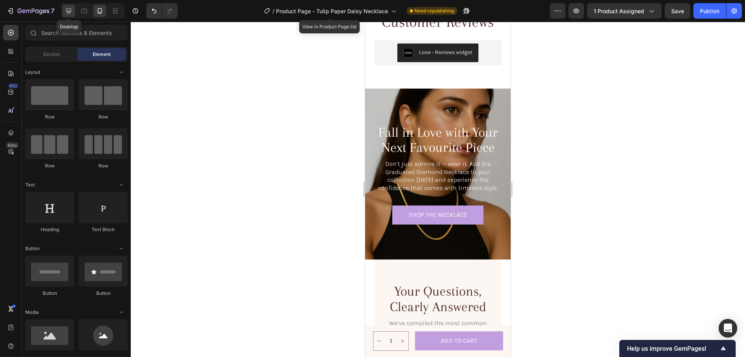
click at [71, 13] on icon at bounding box center [69, 11] width 8 height 8
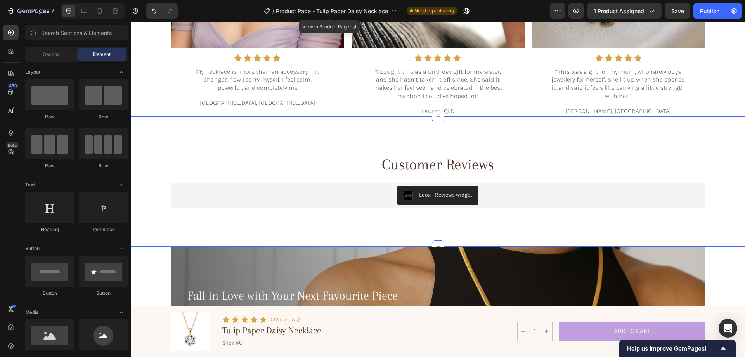
scroll to position [2107, 0]
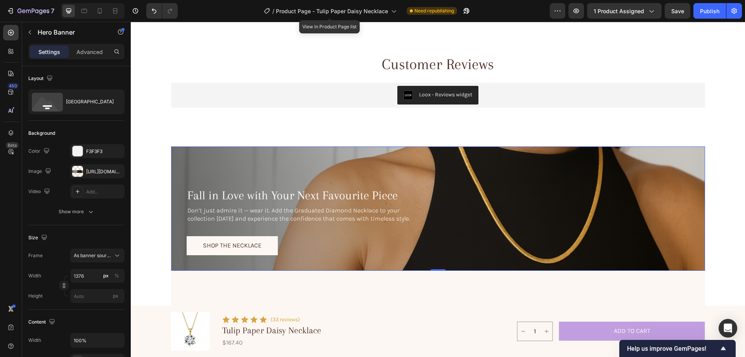
click at [480, 168] on div "Background Image" at bounding box center [438, 208] width 534 height 124
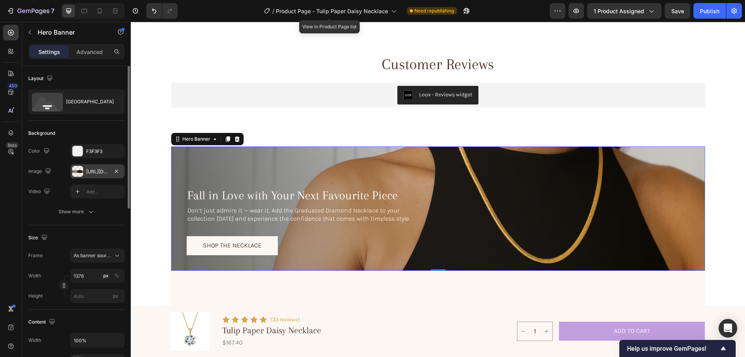
click at [97, 168] on div "[URL][DOMAIN_NAME]" at bounding box center [97, 171] width 23 height 7
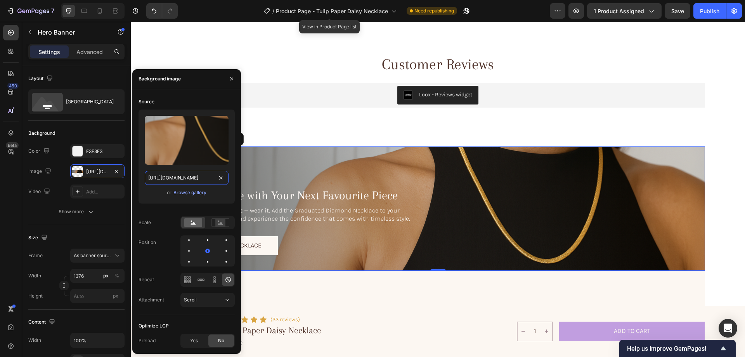
click at [164, 176] on input "[URL][DOMAIN_NAME]" at bounding box center [187, 178] width 84 height 14
click at [187, 192] on div "Browse gallery" at bounding box center [189, 192] width 33 height 7
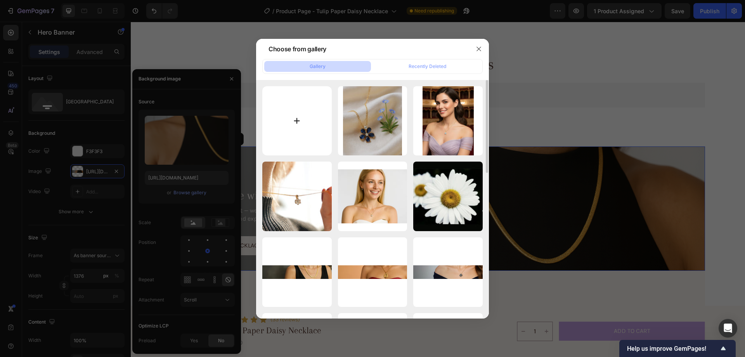
click at [284, 121] on input "file" at bounding box center [296, 120] width 69 height 69
type input "C:\fakepath\gempages_576833410962555488-c5799a65-23f9-46a2-abee-6d263a15f9ab-ez…"
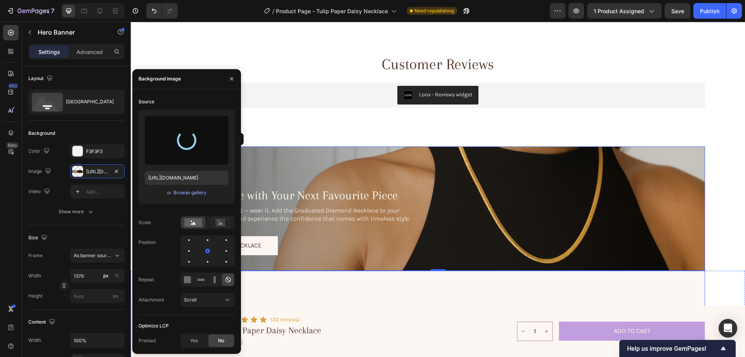
type input "[URL][DOMAIN_NAME]"
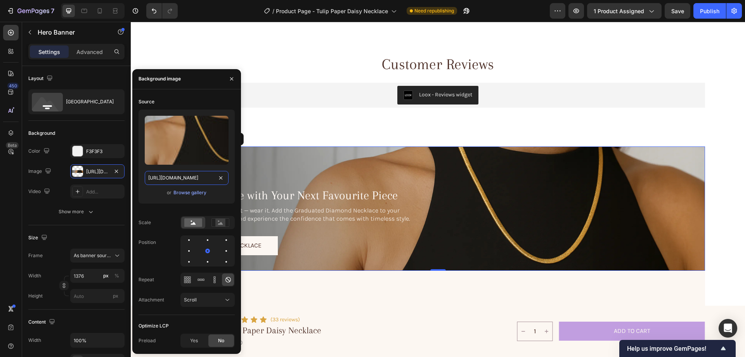
scroll to position [0, 243]
click at [231, 80] on icon "button" at bounding box center [232, 79] width 6 height 6
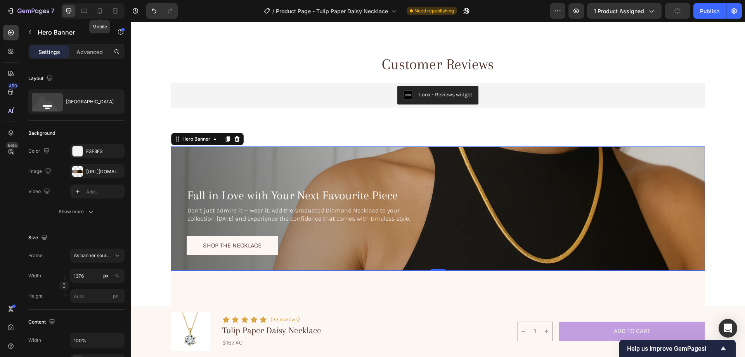
click at [99, 13] on icon at bounding box center [100, 11] width 8 height 8
type input "100"
type input "[URL][DOMAIN_NAME]"
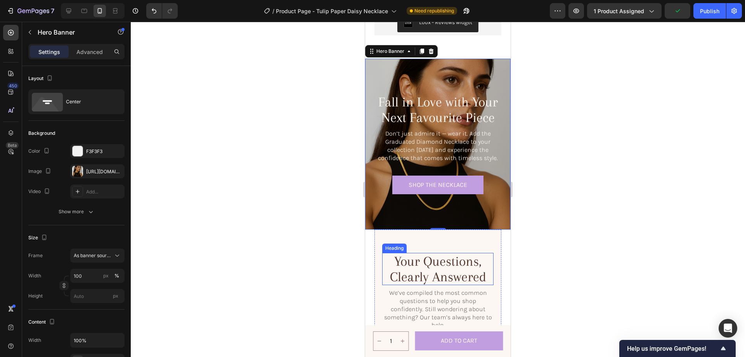
scroll to position [2173, 0]
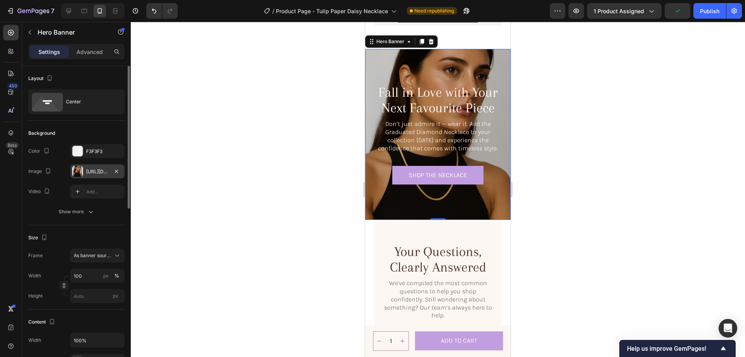
click at [96, 171] on div "[URL][DOMAIN_NAME]" at bounding box center [97, 171] width 23 height 7
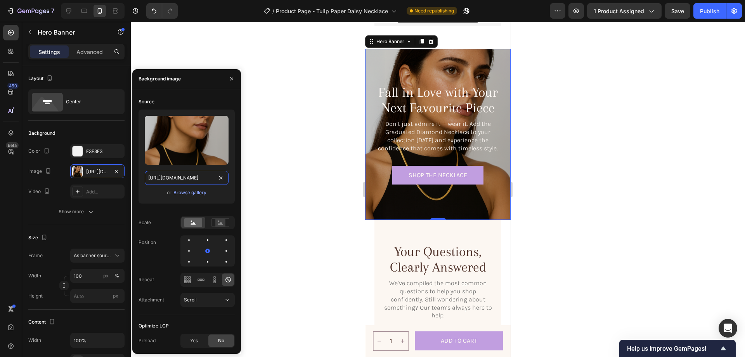
click at [184, 182] on input "[URL][DOMAIN_NAME]" at bounding box center [187, 178] width 84 height 14
click at [187, 195] on div "Browse gallery" at bounding box center [189, 192] width 33 height 7
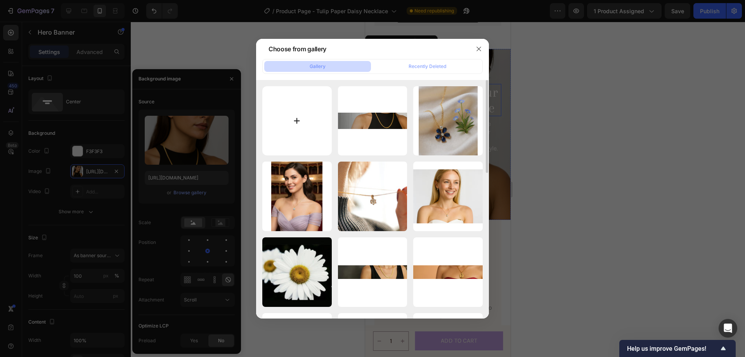
click at [312, 119] on input "file" at bounding box center [296, 120] width 69 height 69
type input "C:\fakepath\gempages_576833410962555488-29521108-914f-401b-9f1f-980bb5b3791d-ez…"
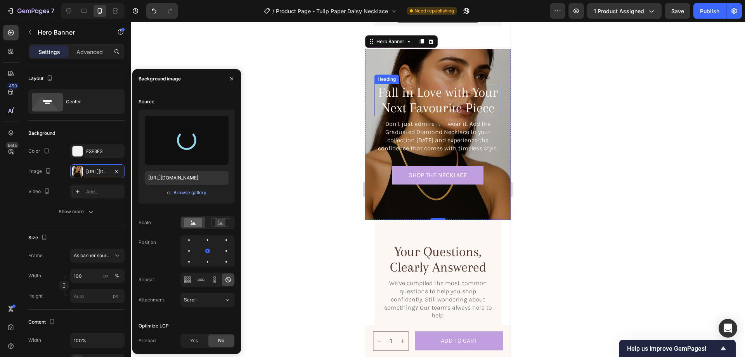
type input "[URL][DOMAIN_NAME]"
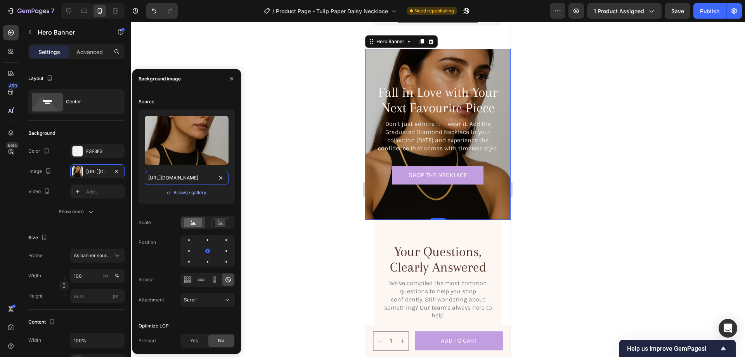
click at [191, 178] on input "[URL][DOMAIN_NAME]" at bounding box center [187, 178] width 84 height 14
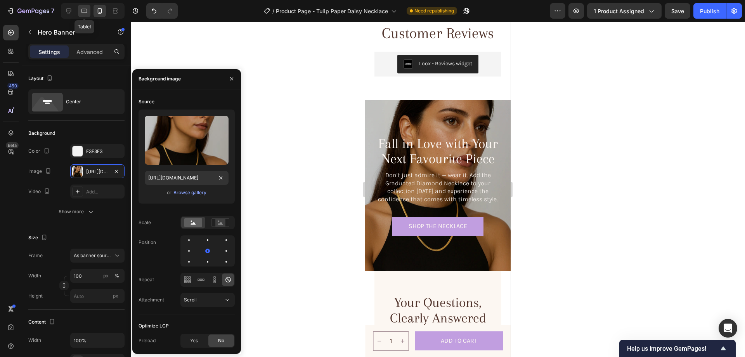
scroll to position [0, 0]
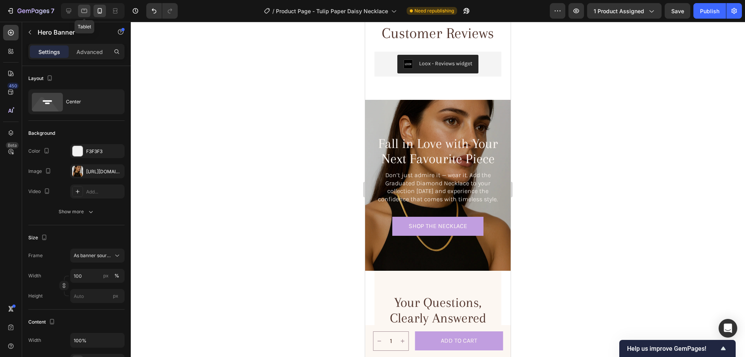
click at [89, 8] on div at bounding box center [84, 11] width 12 height 12
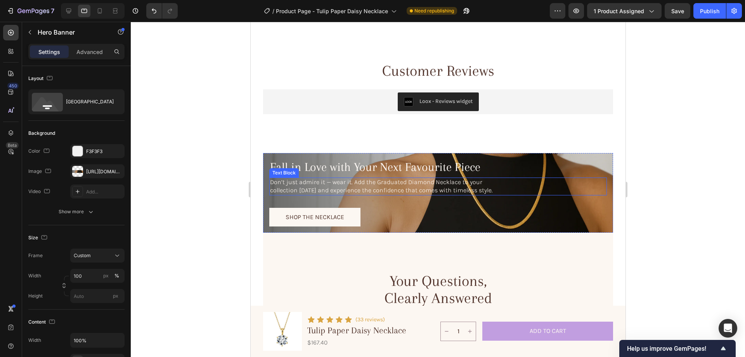
scroll to position [2199, 0]
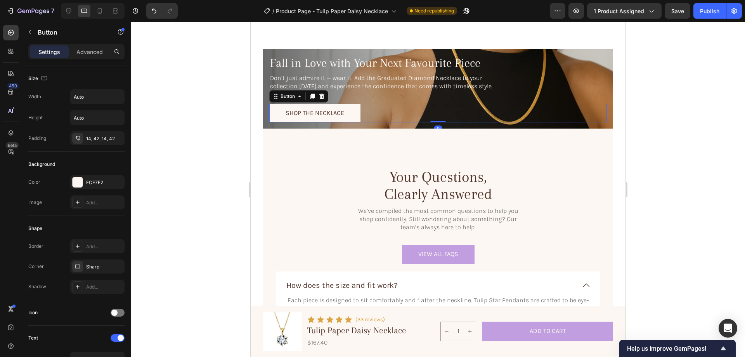
click at [397, 110] on div "shop the necklace Button 0" at bounding box center [438, 113] width 338 height 19
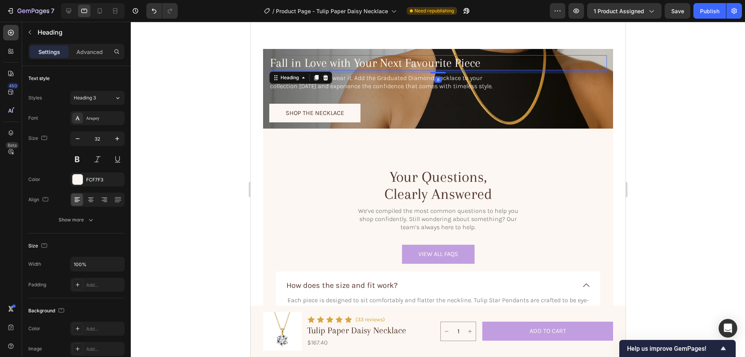
click at [274, 56] on h2 "Fall in Love with Your Next Favourite Piece" at bounding box center [438, 62] width 338 height 15
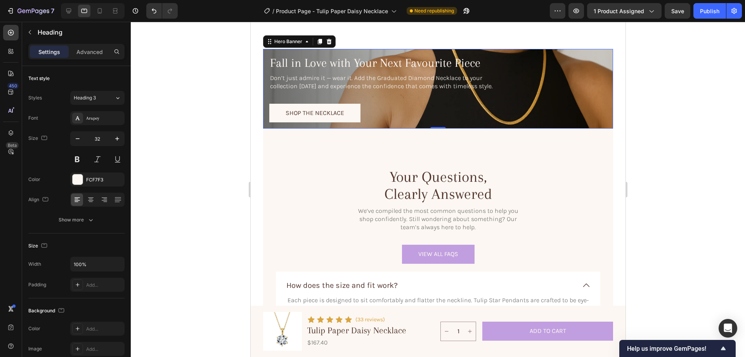
click at [277, 53] on div "Fall in Love with Your Next Favourite Piece Heading Don’t just admire it — wear…" at bounding box center [438, 89] width 350 height 80
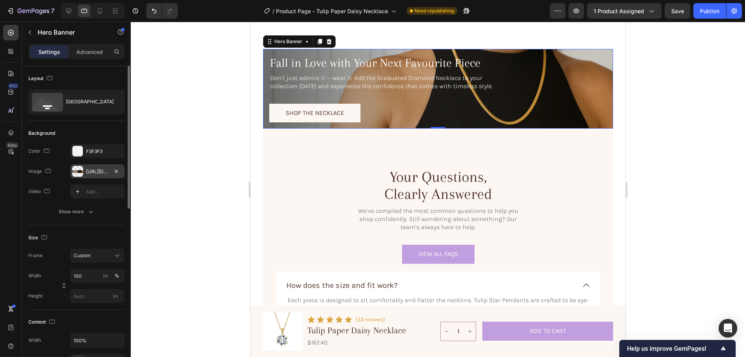
click at [89, 170] on div "[URL][DOMAIN_NAME]" at bounding box center [97, 171] width 23 height 7
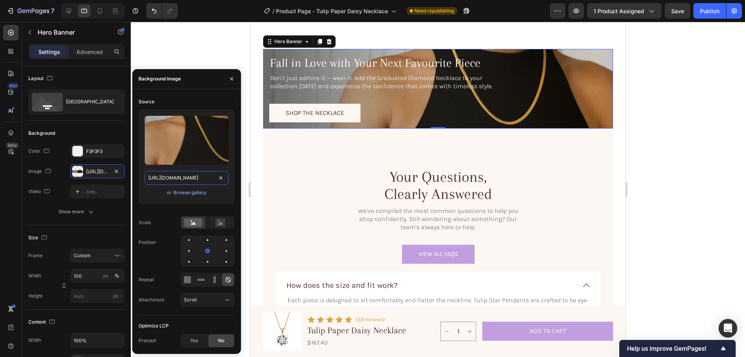
click at [191, 180] on input "[URL][DOMAIN_NAME]" at bounding box center [187, 178] width 84 height 14
click at [68, 7] on icon at bounding box center [69, 11] width 8 height 8
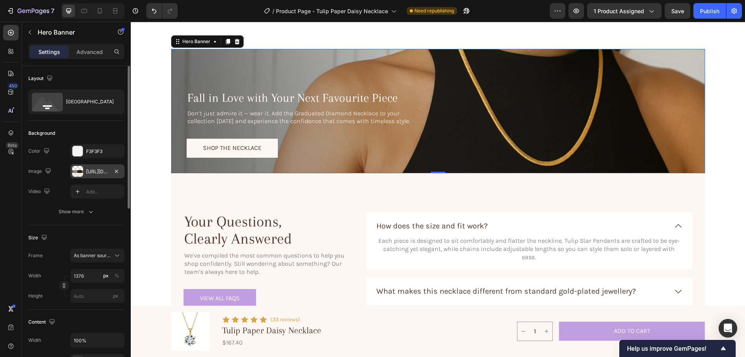
click at [93, 173] on div "[URL][DOMAIN_NAME]" at bounding box center [97, 171] width 23 height 7
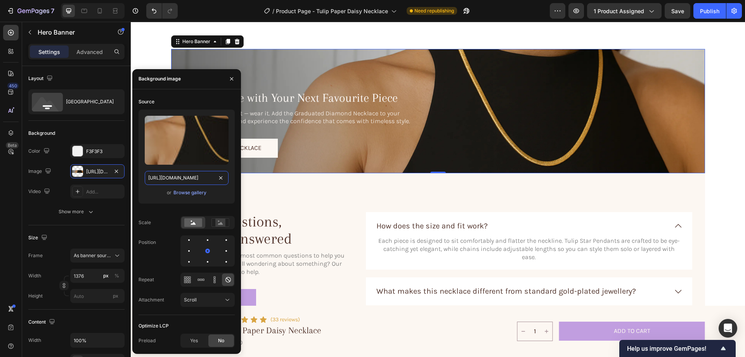
click at [176, 180] on input "[URL][DOMAIN_NAME]" at bounding box center [187, 178] width 84 height 14
click at [238, 75] on div at bounding box center [231, 79] width 19 height 20
click at [236, 78] on button "button" at bounding box center [231, 79] width 12 height 12
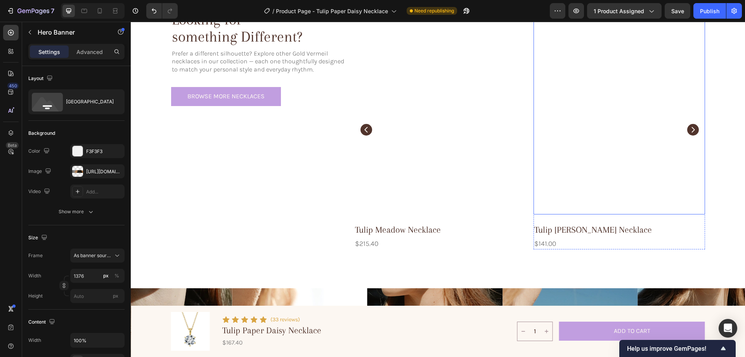
scroll to position [2620, 0]
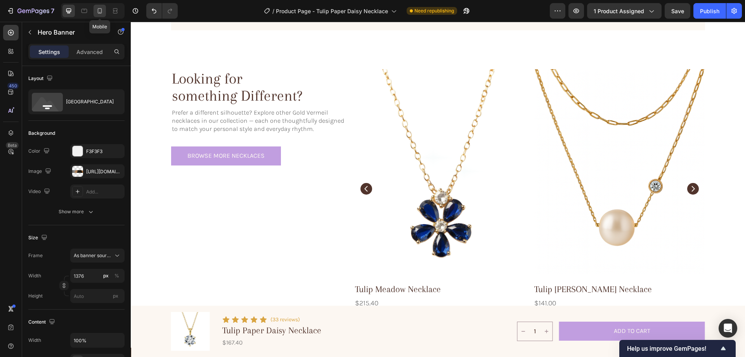
click at [99, 12] on icon at bounding box center [100, 11] width 8 height 8
type input "100"
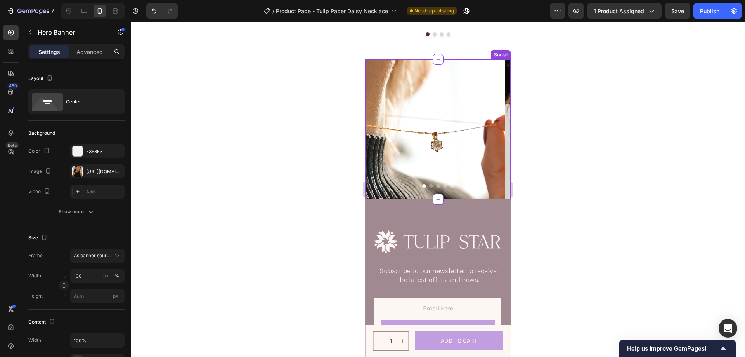
scroll to position [3124, 0]
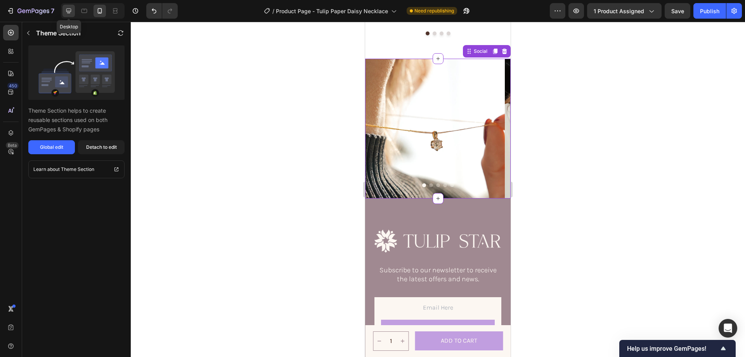
click at [63, 11] on div at bounding box center [68, 11] width 12 height 12
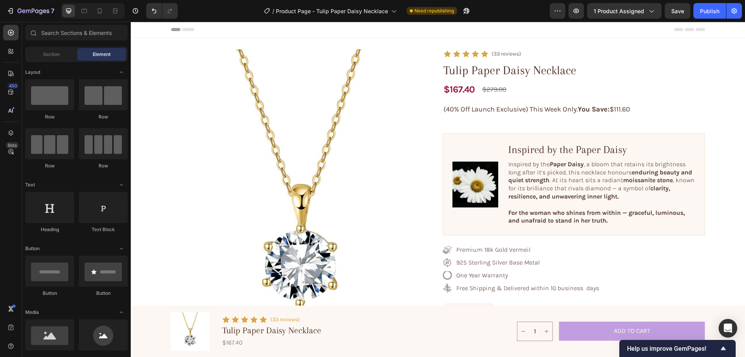
drag, startPoint x: 744, startPoint y: 293, endPoint x: 876, endPoint y: 40, distance: 284.7
click at [705, 9] on div "Publish" at bounding box center [709, 11] width 19 height 8
